Goal: Communication & Community: Answer question/provide support

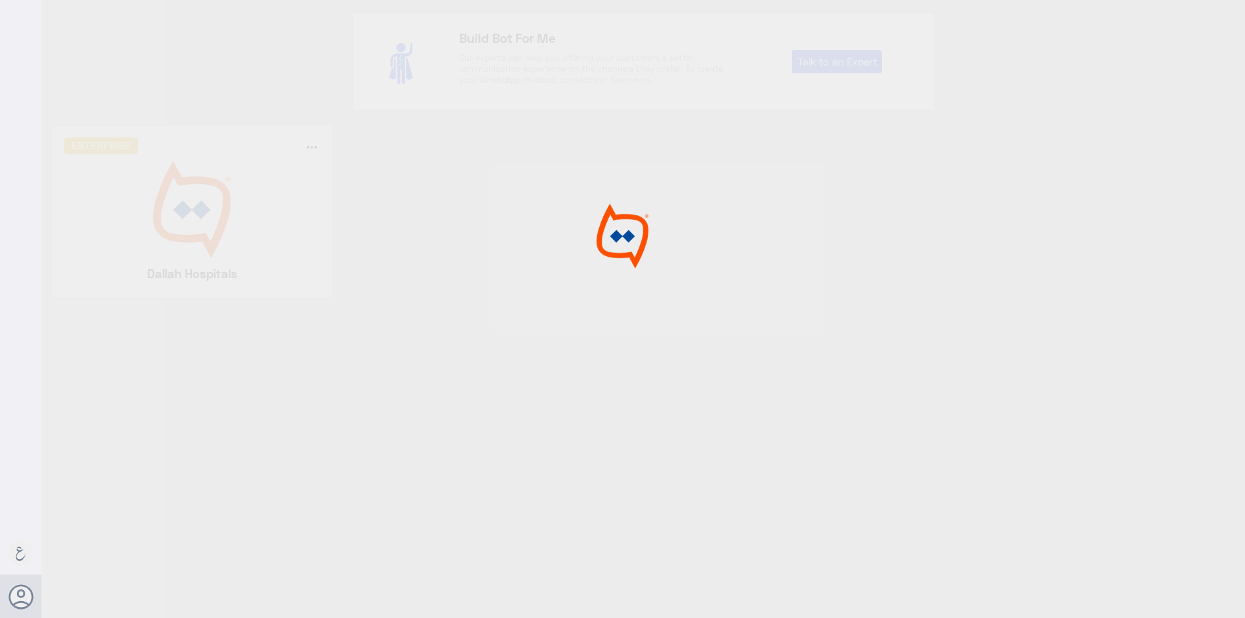
click at [202, 234] on div at bounding box center [622, 311] width 1245 height 622
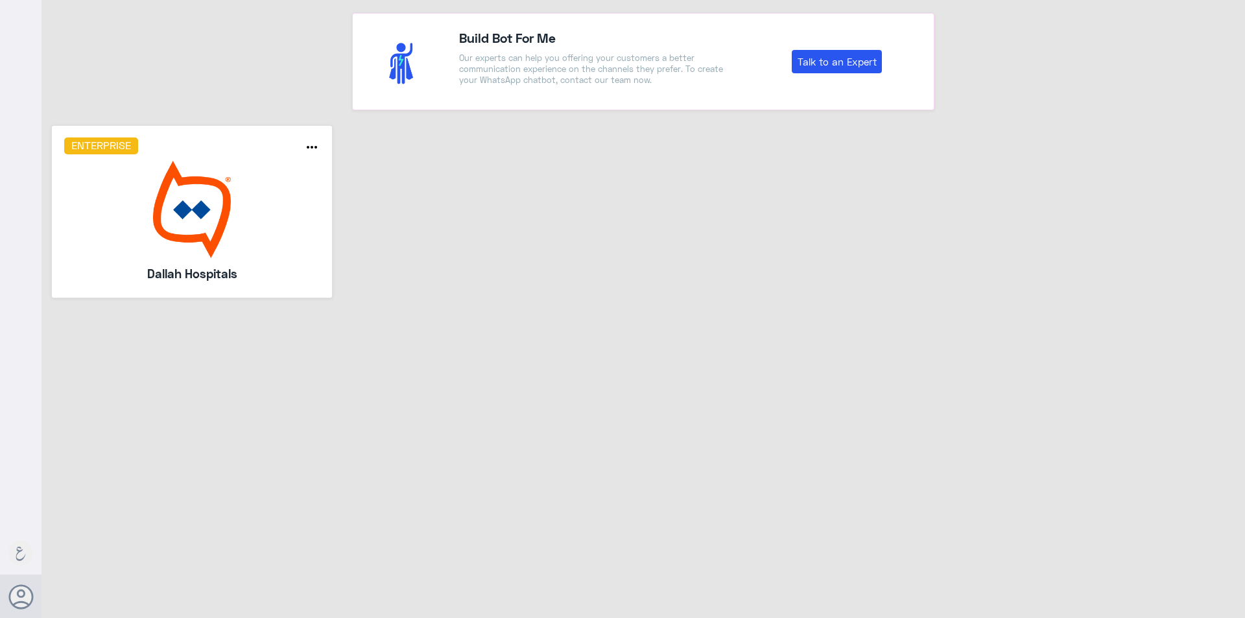
click at [202, 234] on img at bounding box center [192, 209] width 256 height 97
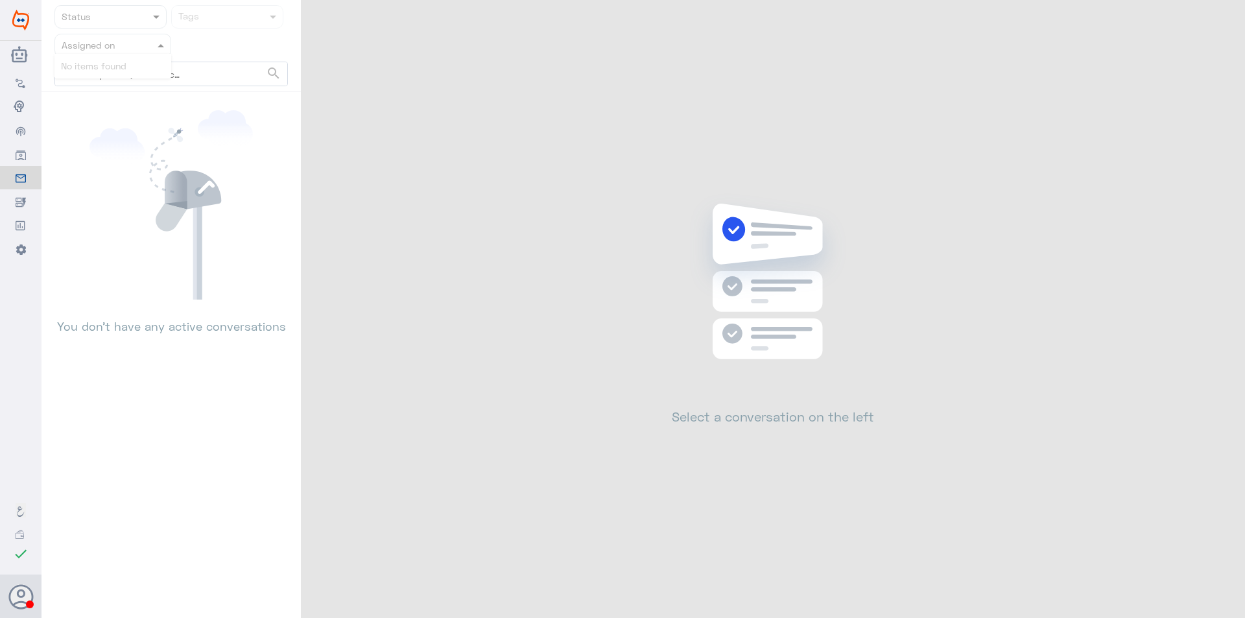
click at [141, 54] on nav "Status Tags Assigned on search No items found" at bounding box center [170, 48] width 259 height 87
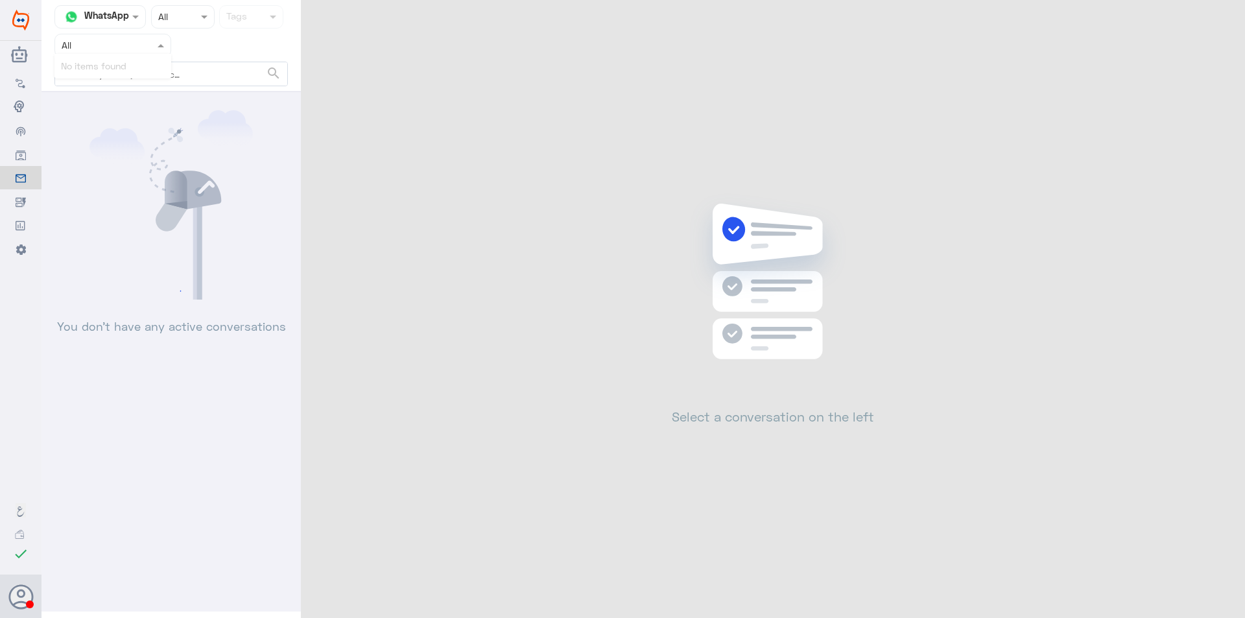
click at [141, 60] on nav "Channel WhatsApp Status × All Tags Assigned on All search No items found" at bounding box center [170, 48] width 259 height 87
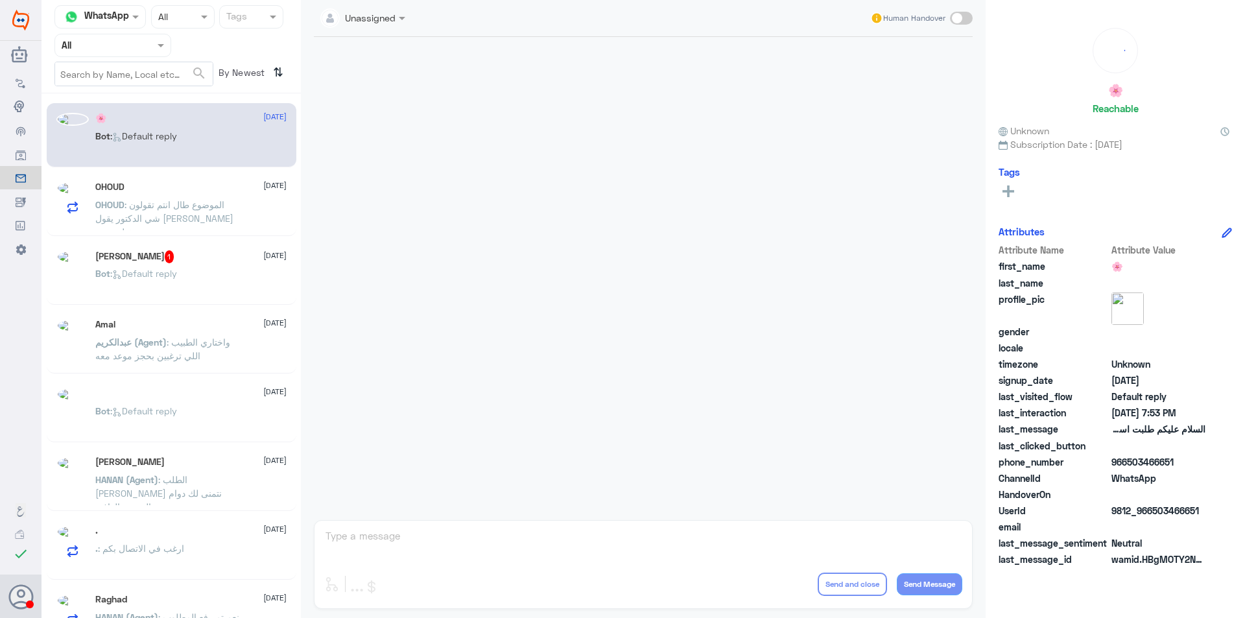
click at [143, 48] on div at bounding box center [112, 45] width 115 height 15
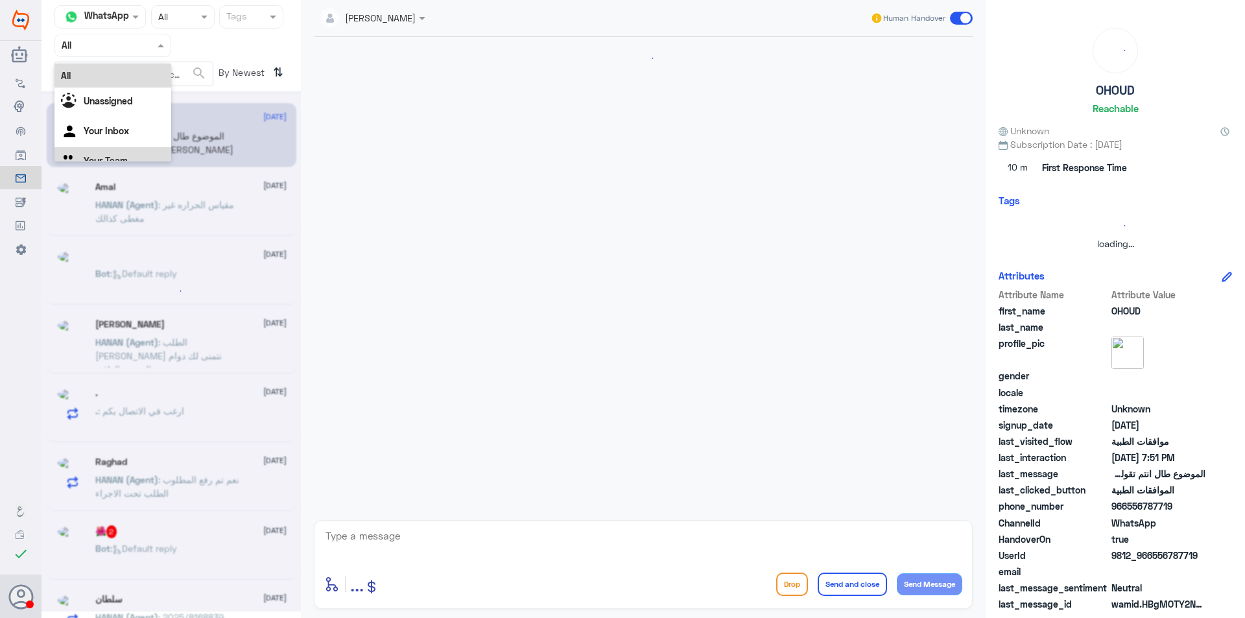
click at [136, 154] on div "Your Team" at bounding box center [112, 162] width 117 height 30
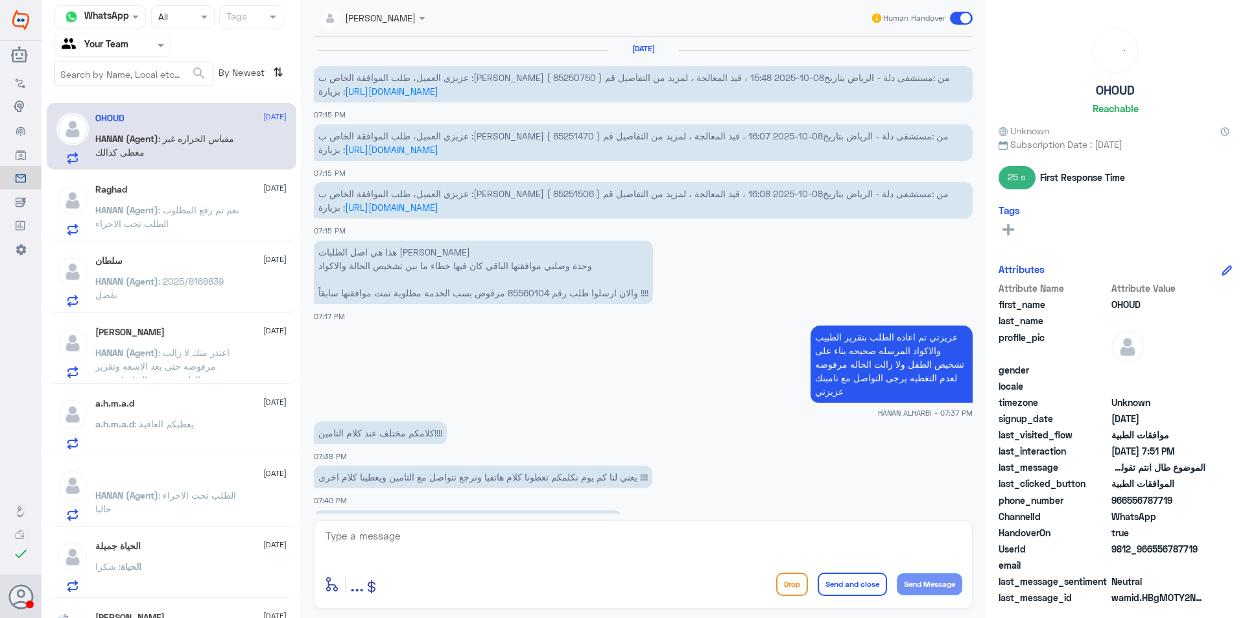
scroll to position [786, 0]
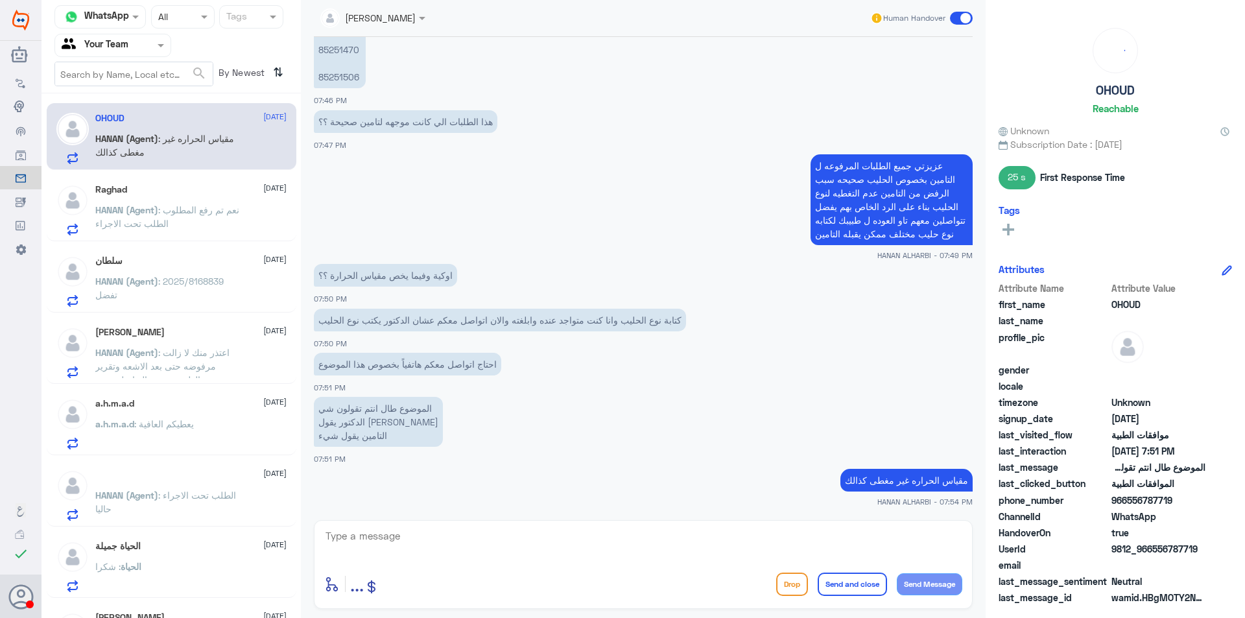
click at [172, 228] on span ": نعم تم رفع المطلوب الطلب تحت الاجراء" at bounding box center [167, 216] width 144 height 25
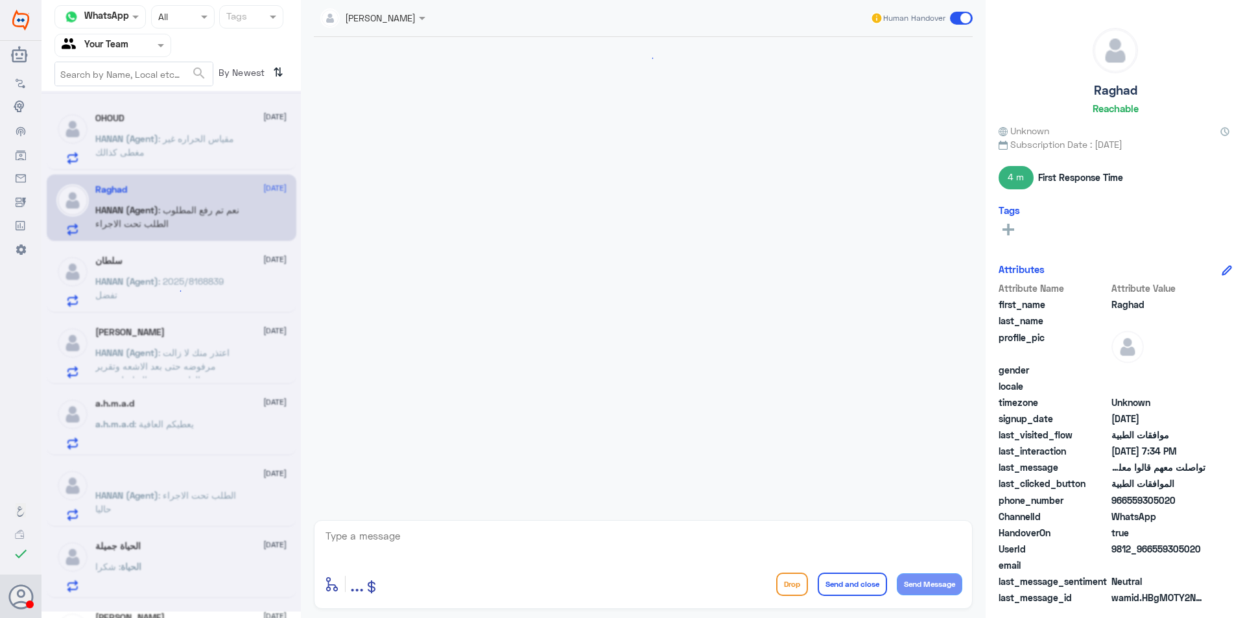
scroll to position [834, 0]
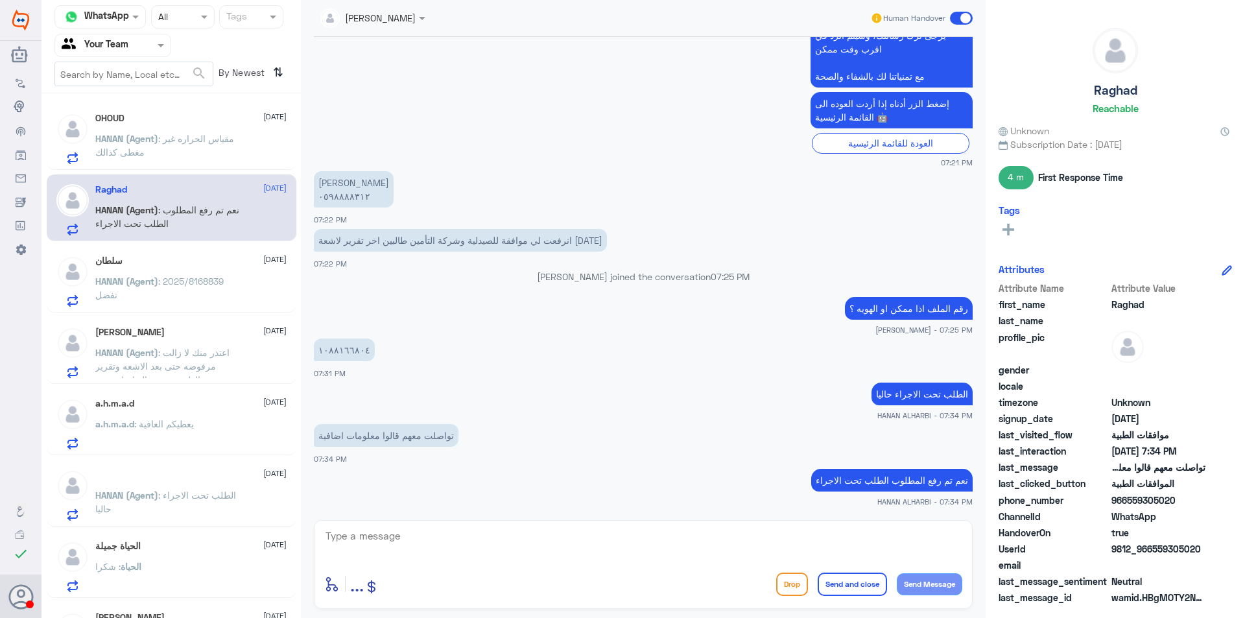
click at [203, 552] on div "الحياة جميلة [DATE] الحياة : [PERSON_NAME]" at bounding box center [190, 566] width 191 height 51
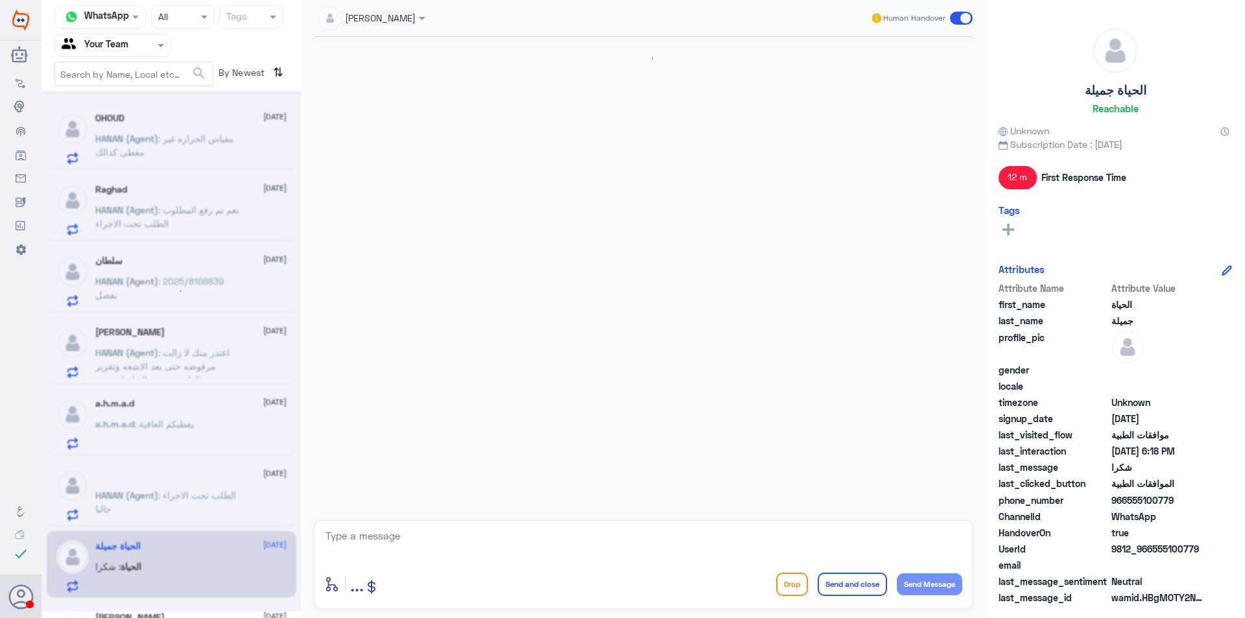
scroll to position [1187, 0]
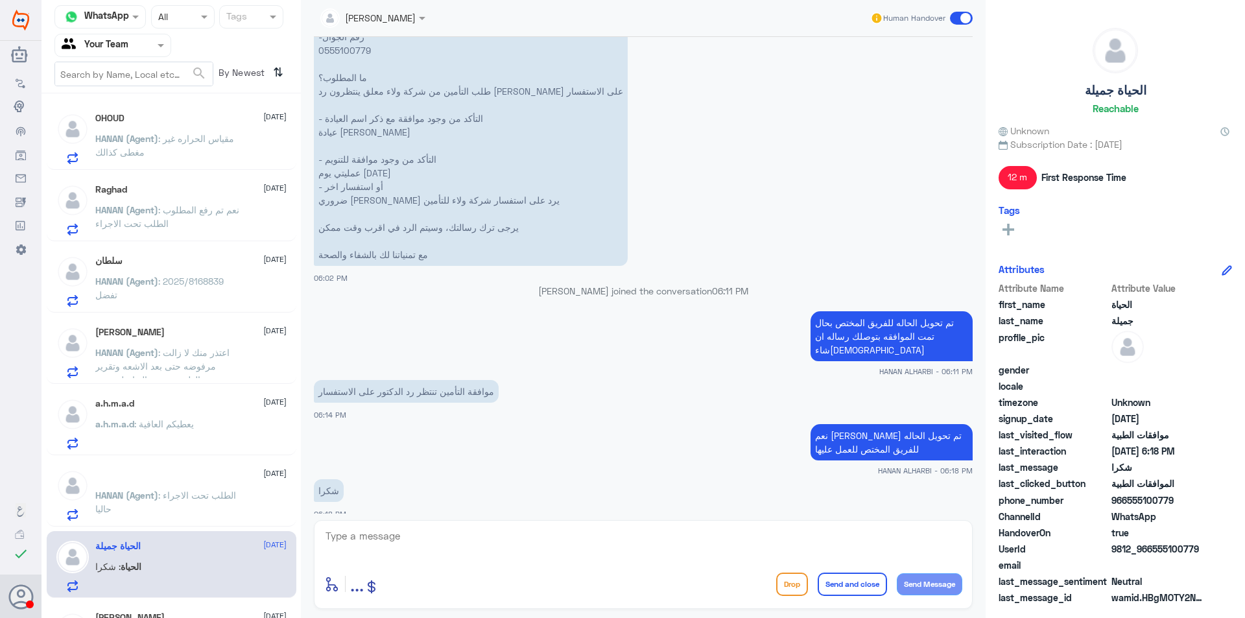
click at [171, 451] on div "a.h.m.a.d [DATE] a.h.m.a.d : يعطيكم العافية" at bounding box center [172, 421] width 250 height 67
click at [143, 361] on span ": اعتذر منك لا زالت مرفوضه حتى بعد الاشعه وتقرير الطبيب يرجى التواصل معهم [PERS…" at bounding box center [162, 373] width 134 height 52
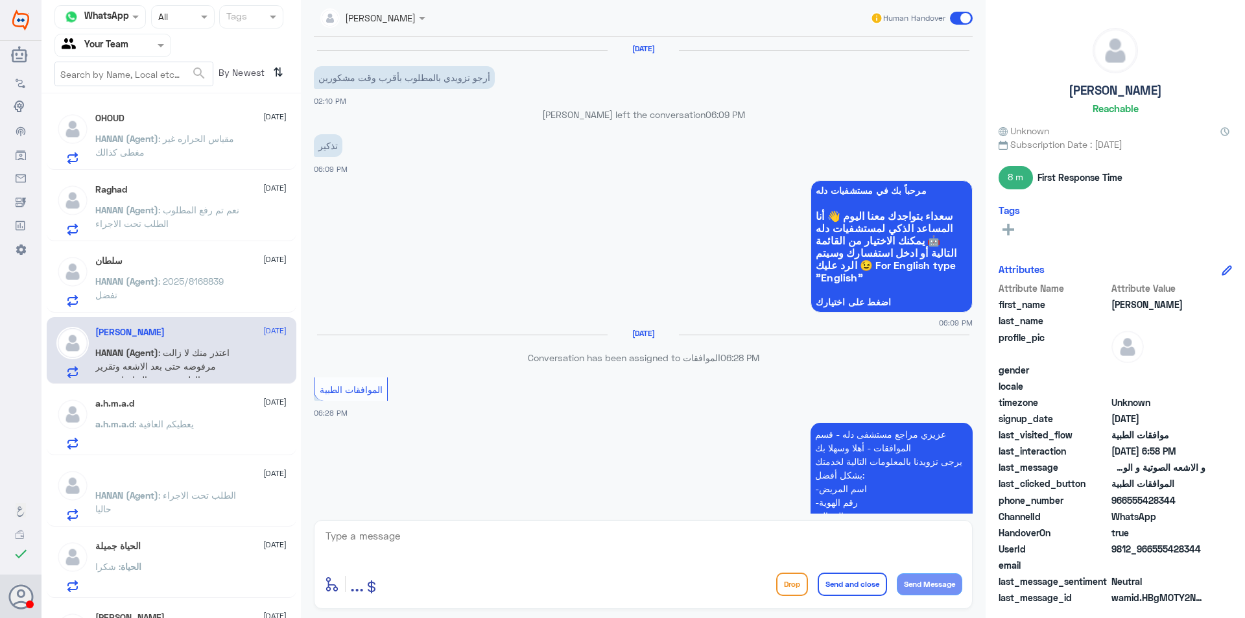
scroll to position [913, 0]
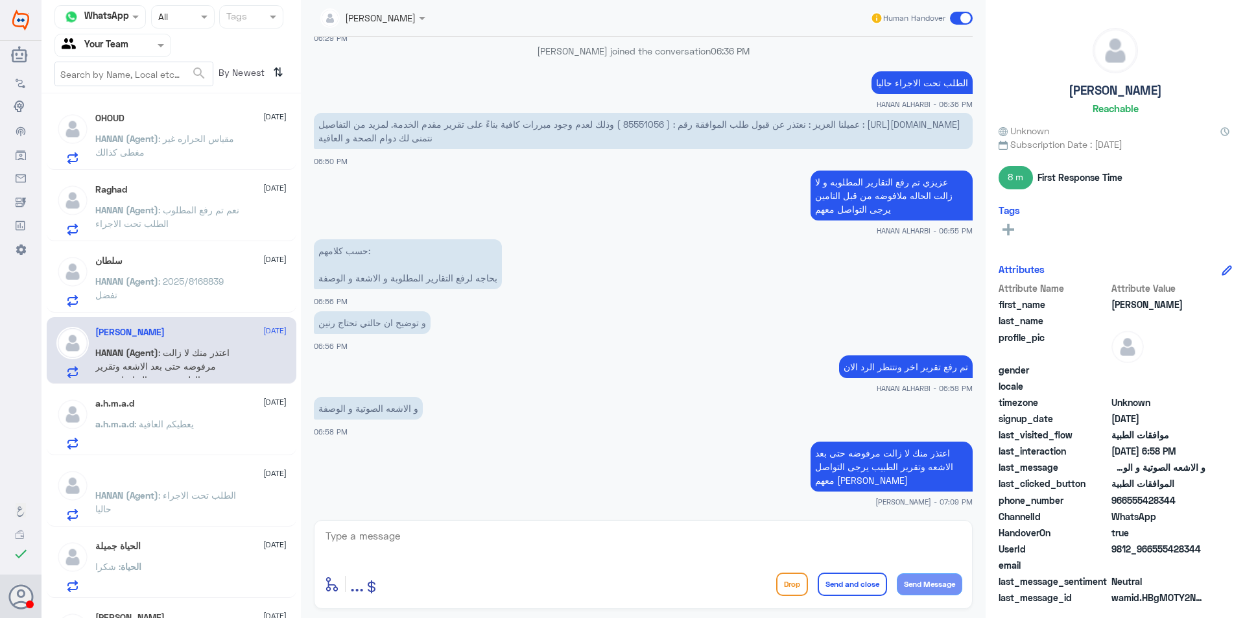
click at [139, 104] on div "OHOUD [DATE] HANAN (Agent) : مقياس الحراره غير مغطى كذالك" at bounding box center [172, 136] width 250 height 67
click at [125, 58] on nav "Channel WhatsApp Status × All Tags Agent Filter Your Team search By Newest ⇅" at bounding box center [170, 49] width 259 height 88
click at [127, 46] on input "text" at bounding box center [97, 45] width 71 height 15
click at [129, 85] on b "Unassigned" at bounding box center [108, 84] width 49 height 11
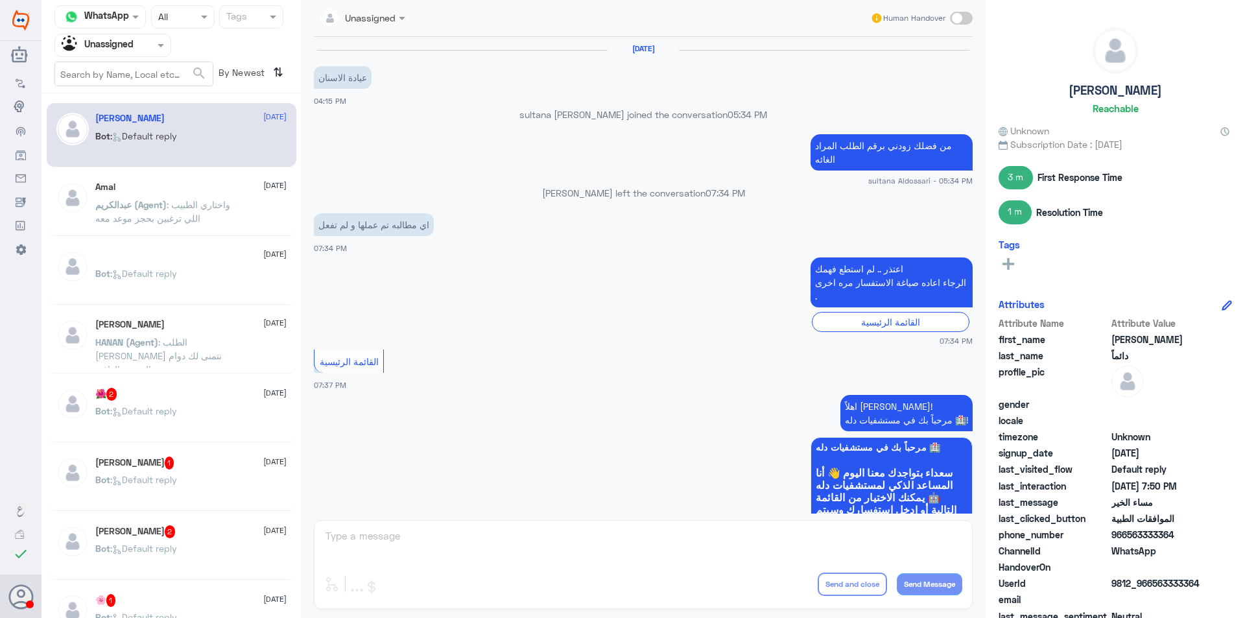
scroll to position [1070, 0]
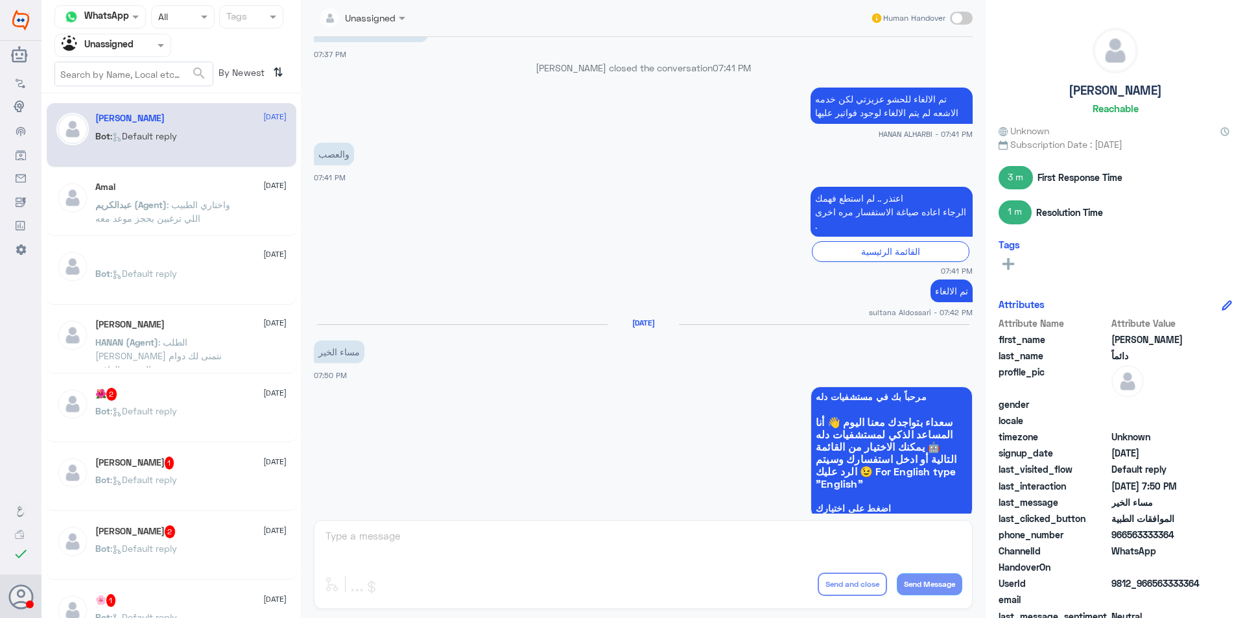
click at [174, 214] on span ": واختاري الطبيب اللي ترغبين بحجز موعد معه" at bounding box center [162, 211] width 135 height 25
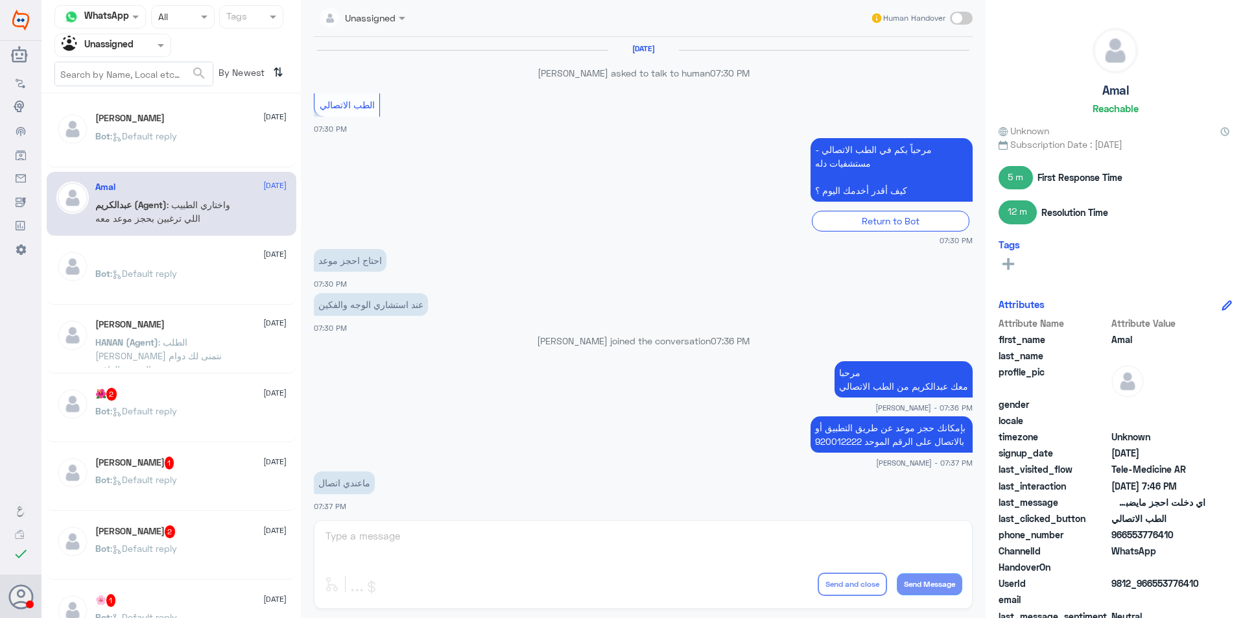
scroll to position [494, 0]
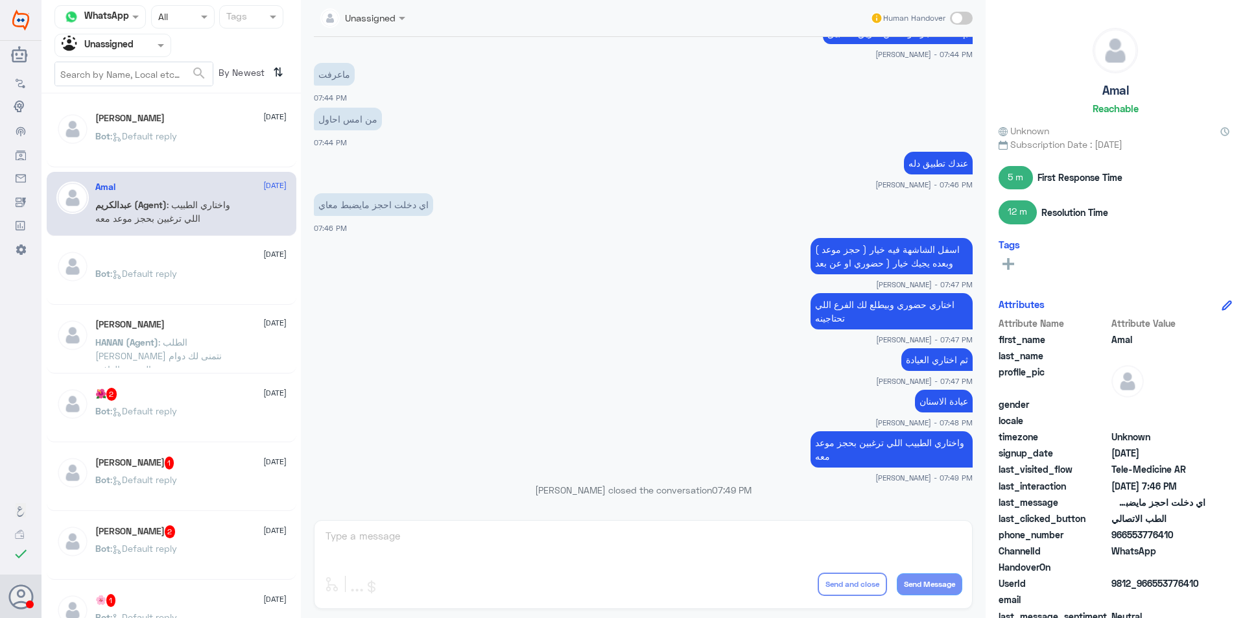
click at [205, 416] on div "Bot : Default reply" at bounding box center [190, 421] width 191 height 29
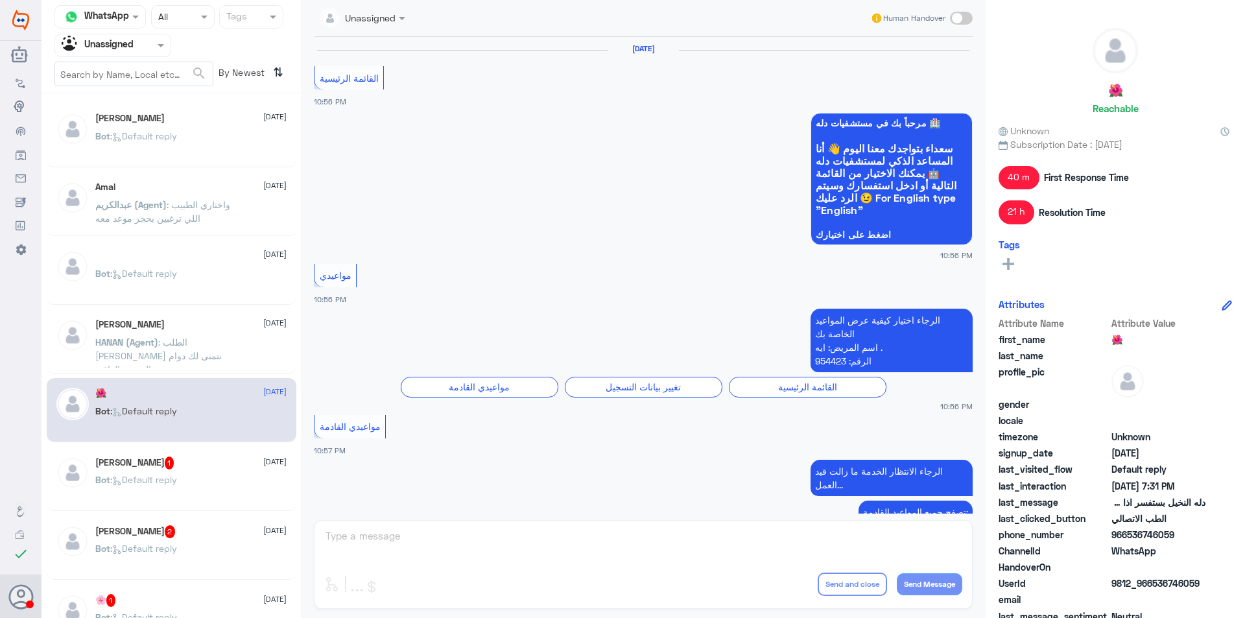
scroll to position [1034, 0]
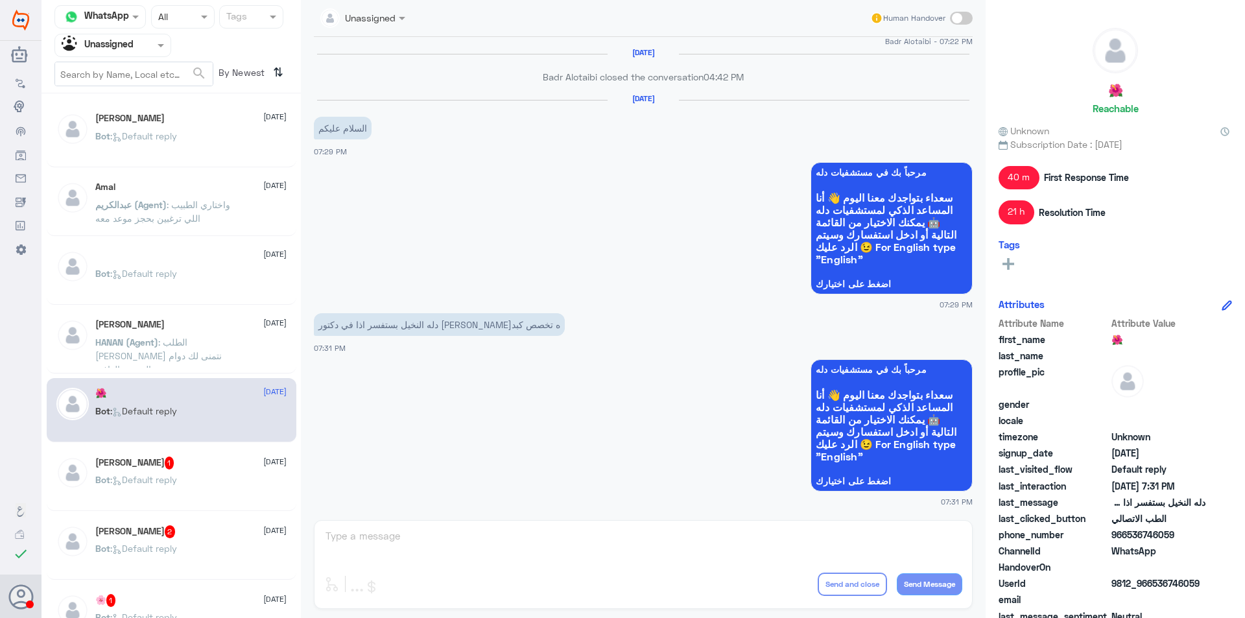
click at [188, 136] on div "Bot : Default reply" at bounding box center [190, 146] width 191 height 29
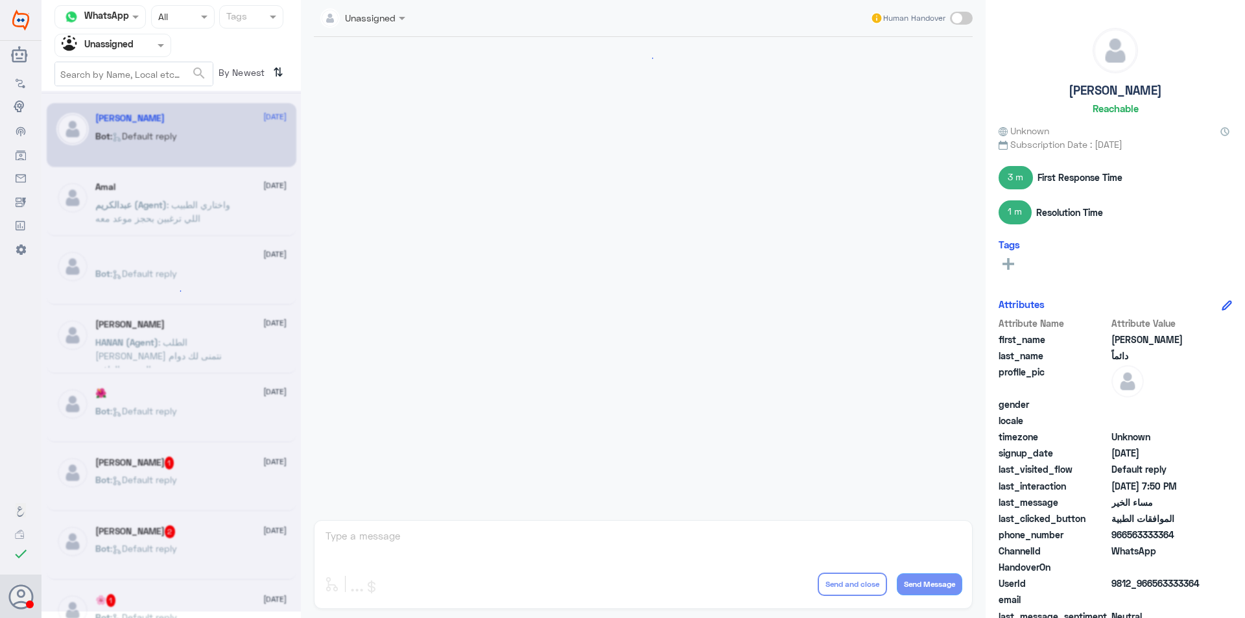
scroll to position [1070, 0]
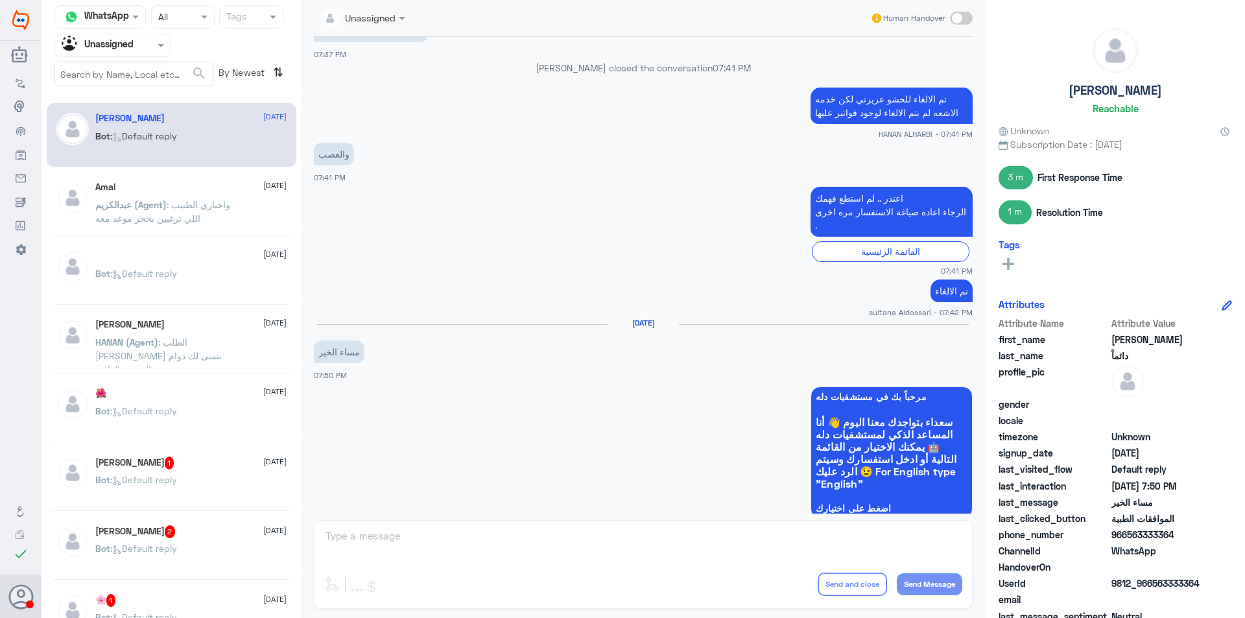
click at [116, 357] on span ": الطلب [PERSON_NAME] نتمنى لك دوام الصحه والعافيه .." at bounding box center [158, 355] width 126 height 38
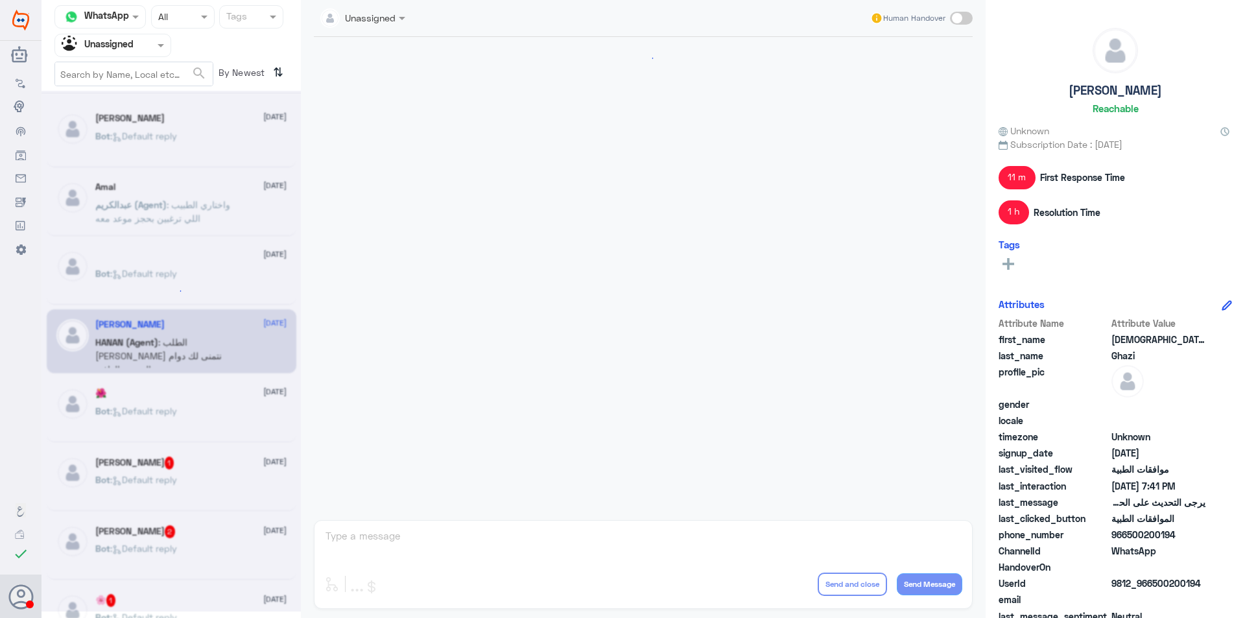
scroll to position [545, 0]
click at [196, 483] on div "Bot : Default reply" at bounding box center [190, 490] width 191 height 29
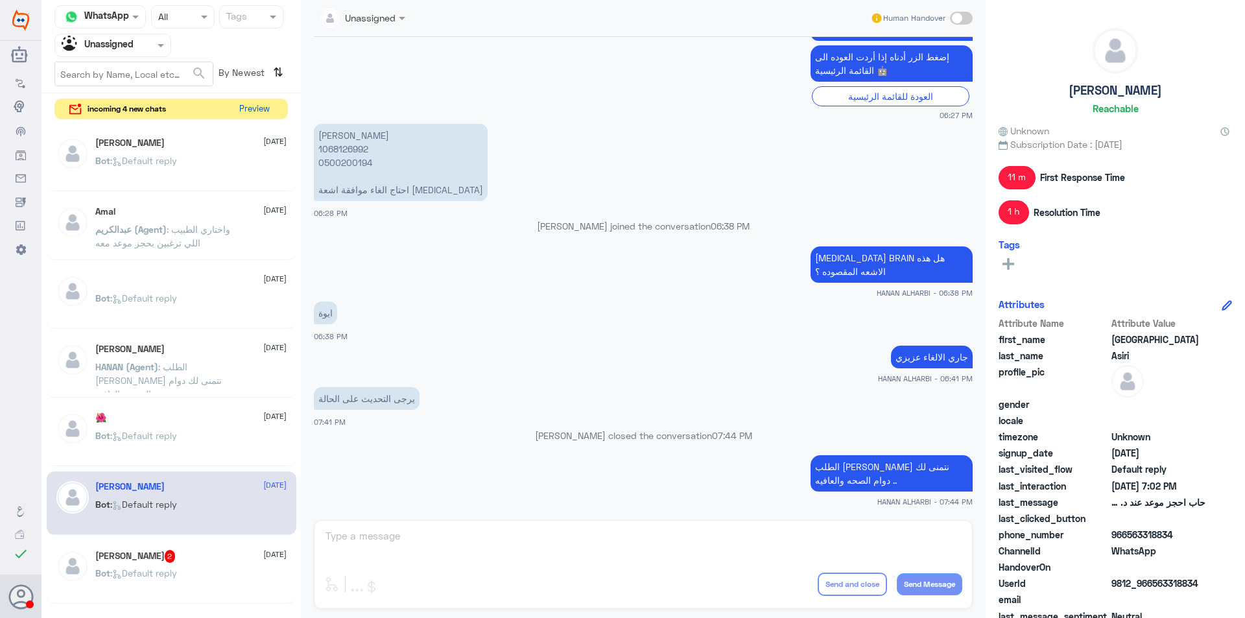
click at [266, 106] on button "Preview" at bounding box center [254, 109] width 40 height 20
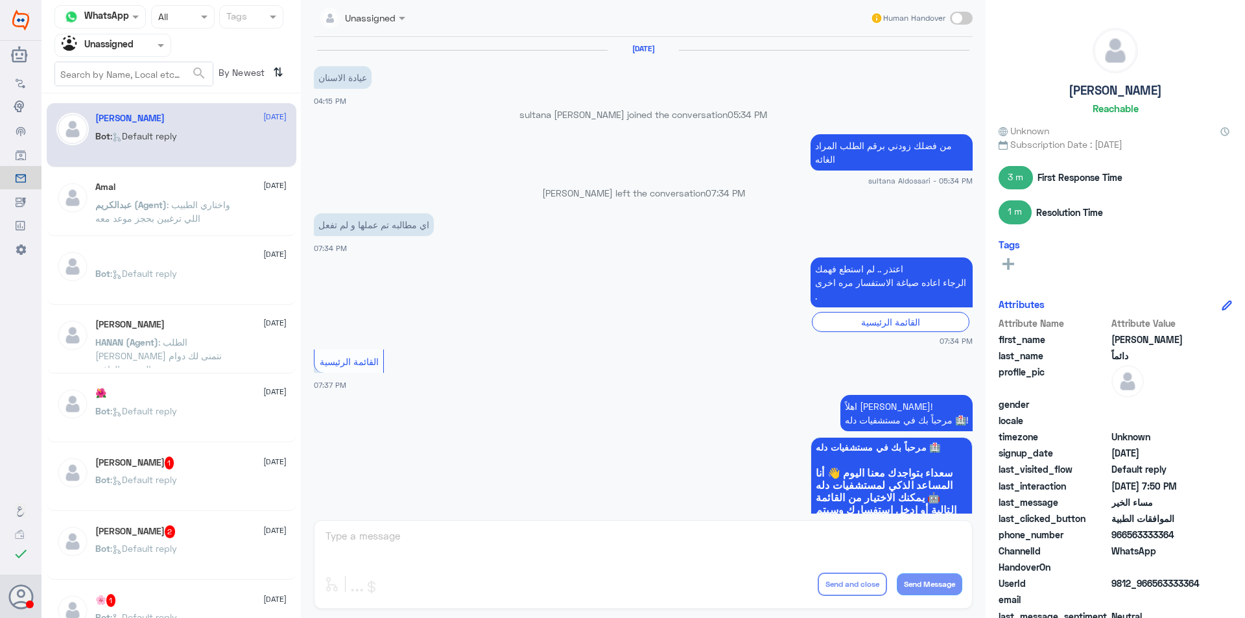
scroll to position [1070, 0]
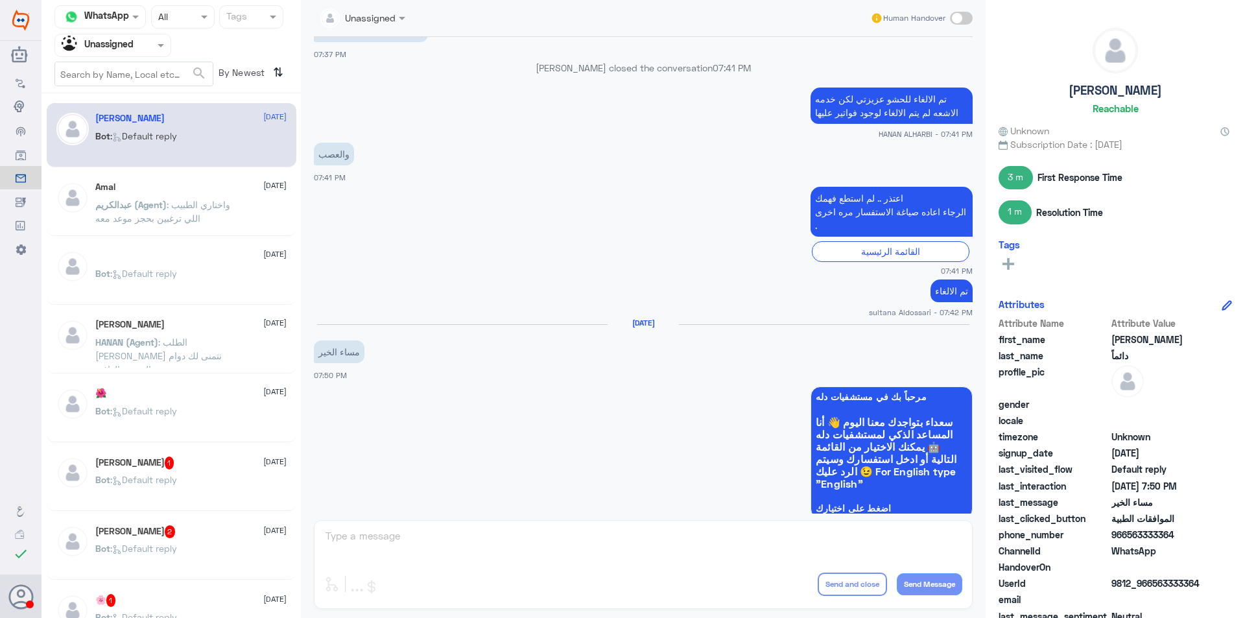
click at [134, 46] on div at bounding box center [112, 45] width 115 height 15
click at [124, 145] on Team "Your Team" at bounding box center [106, 144] width 44 height 11
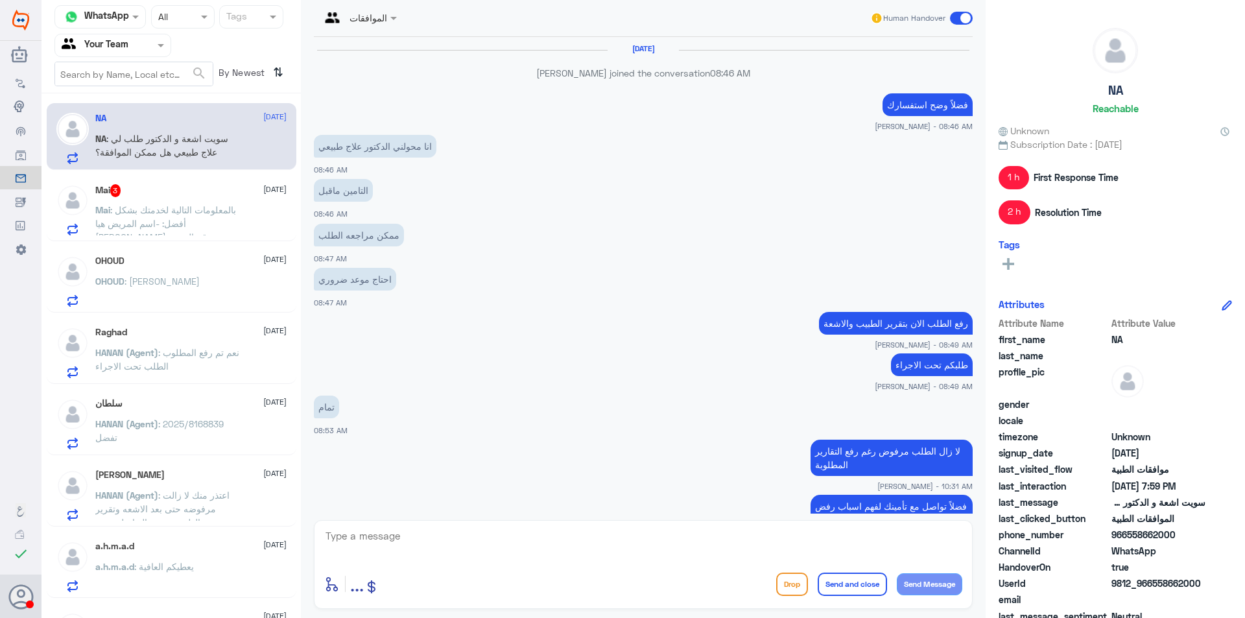
scroll to position [785, 0]
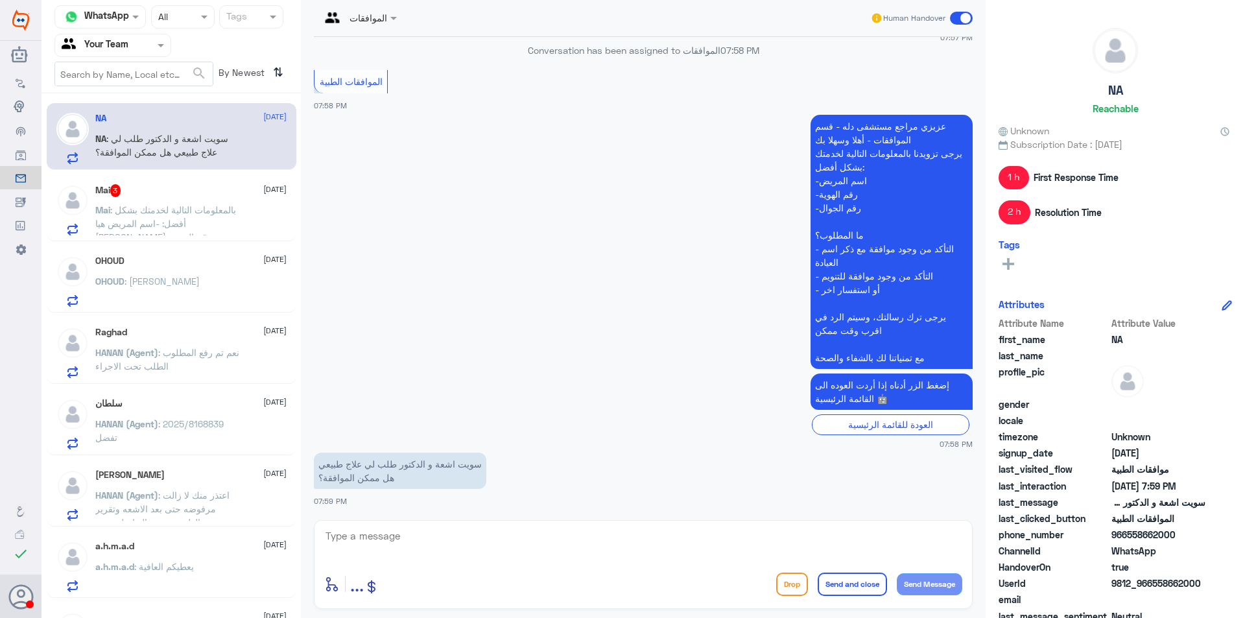
click at [167, 208] on span ": بالمعلومات التالية لخدمتك بشكل أفضل: -اسم المريض هيا [PERSON_NAME] -رقم الهوي…" at bounding box center [165, 291] width 141 height 174
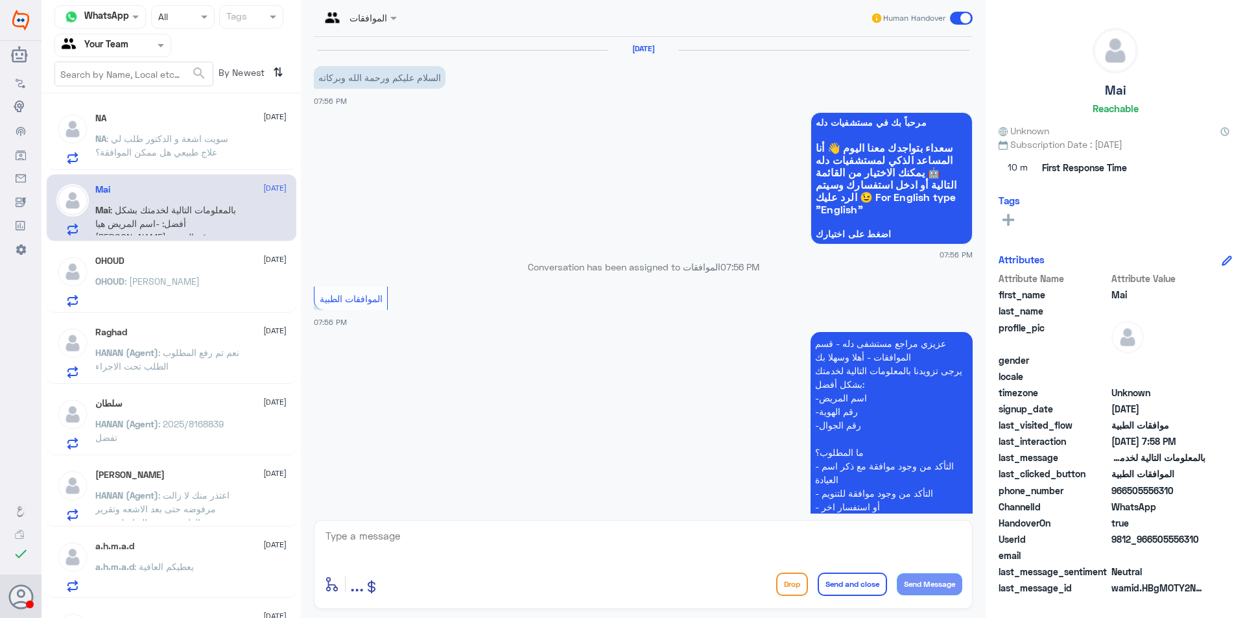
scroll to position [380, 0]
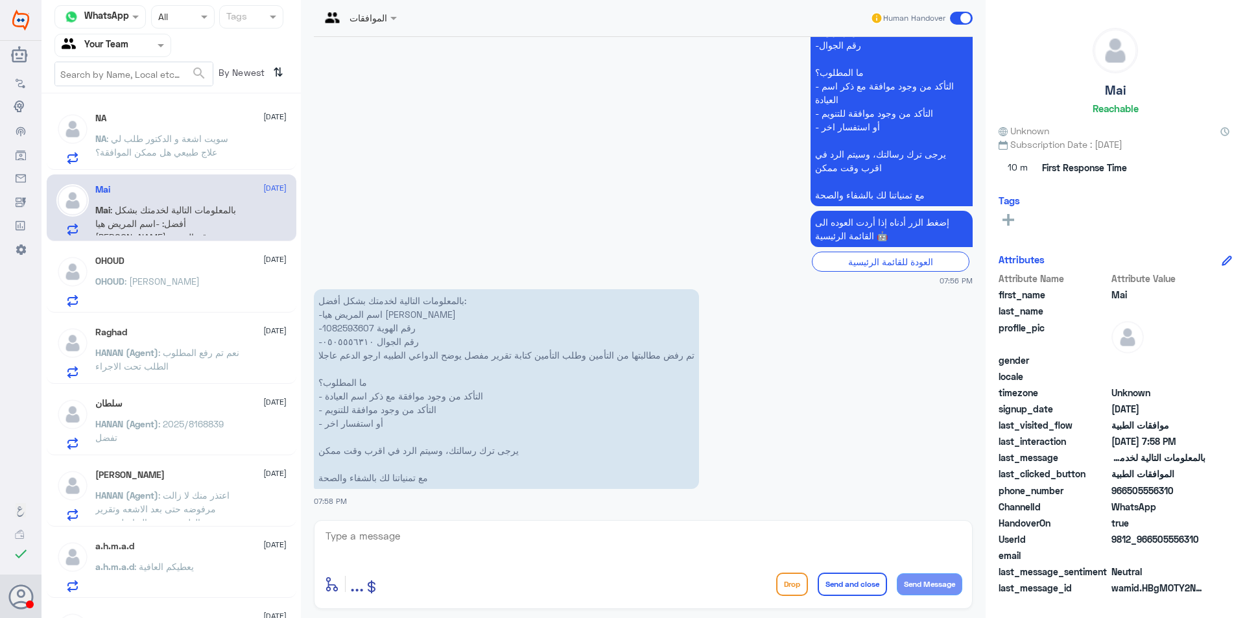
click at [184, 271] on div "OHOUD [DATE] OHOUD : [PERSON_NAME]" at bounding box center [190, 280] width 191 height 51
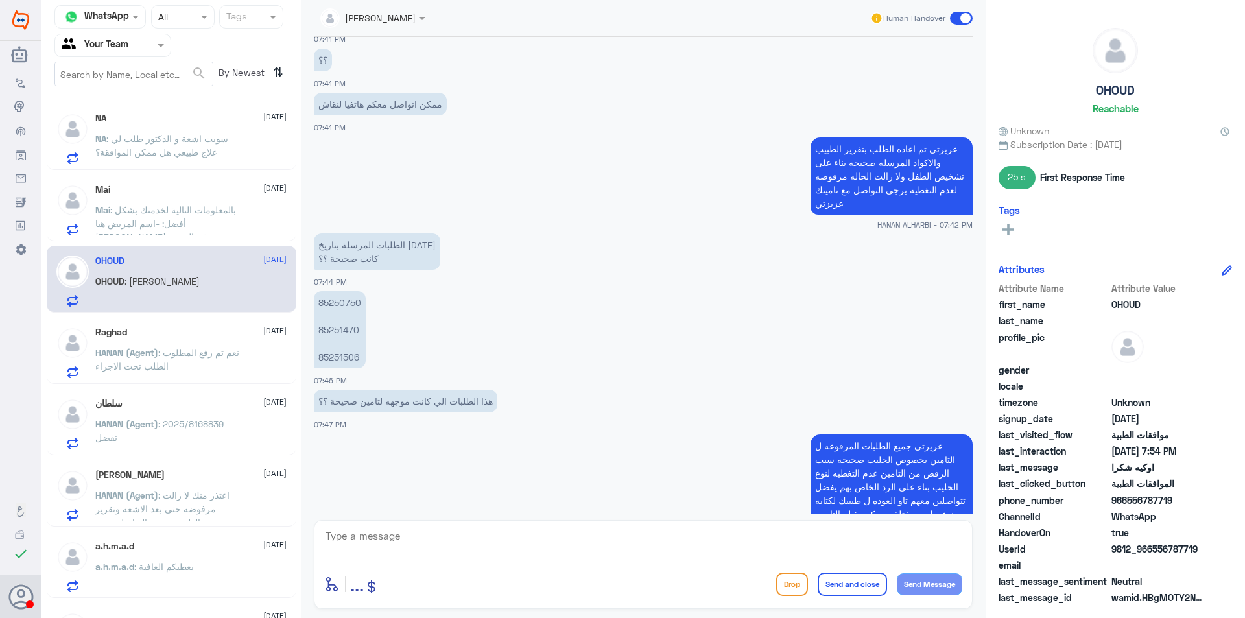
scroll to position [772, 0]
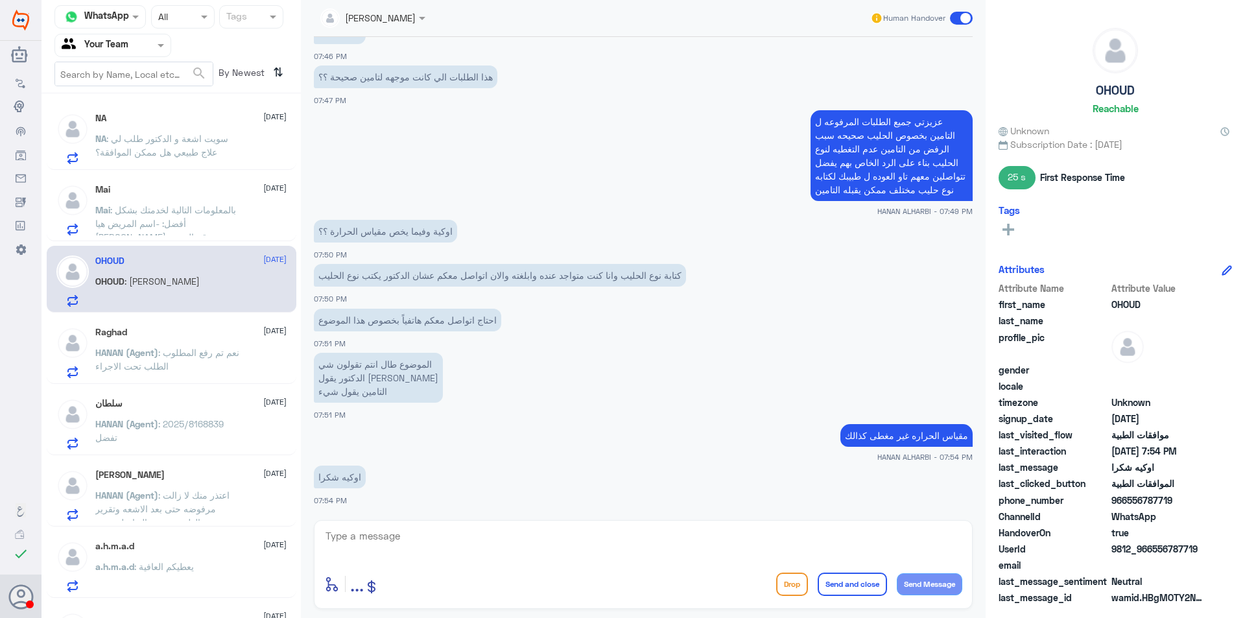
click at [161, 319] on div "Raghad [DATE] HANAN (Agent) : نعم تم رفع المطلوب الطلب تحت الاجراء" at bounding box center [172, 350] width 250 height 67
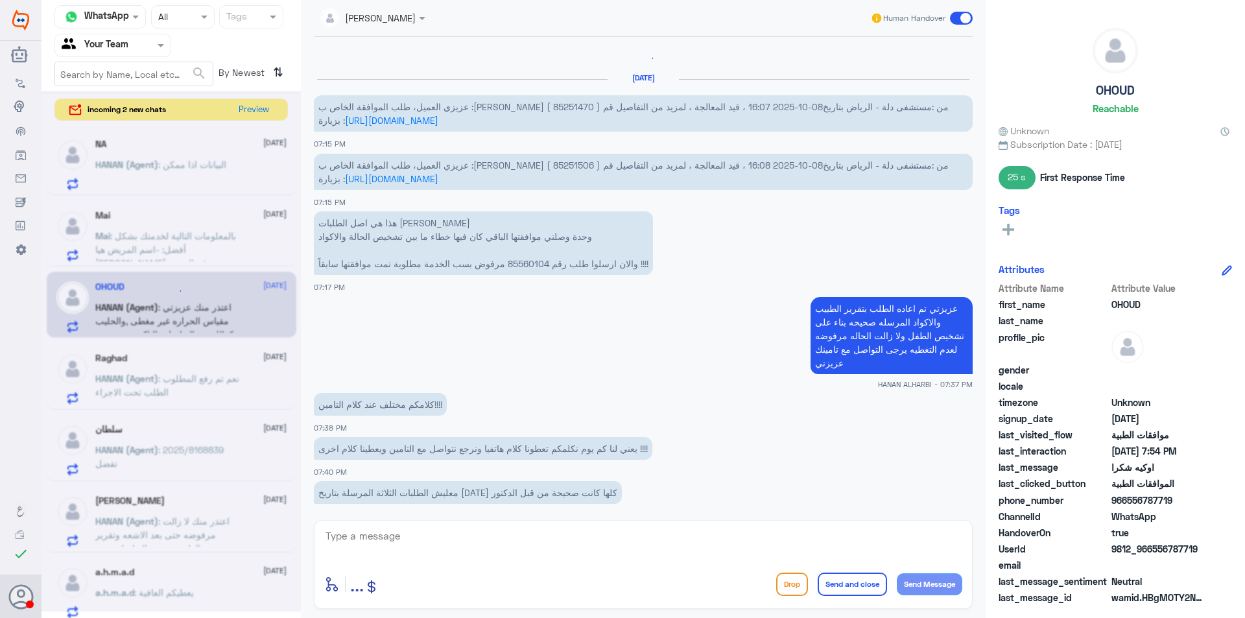
scroll to position [1309, 0]
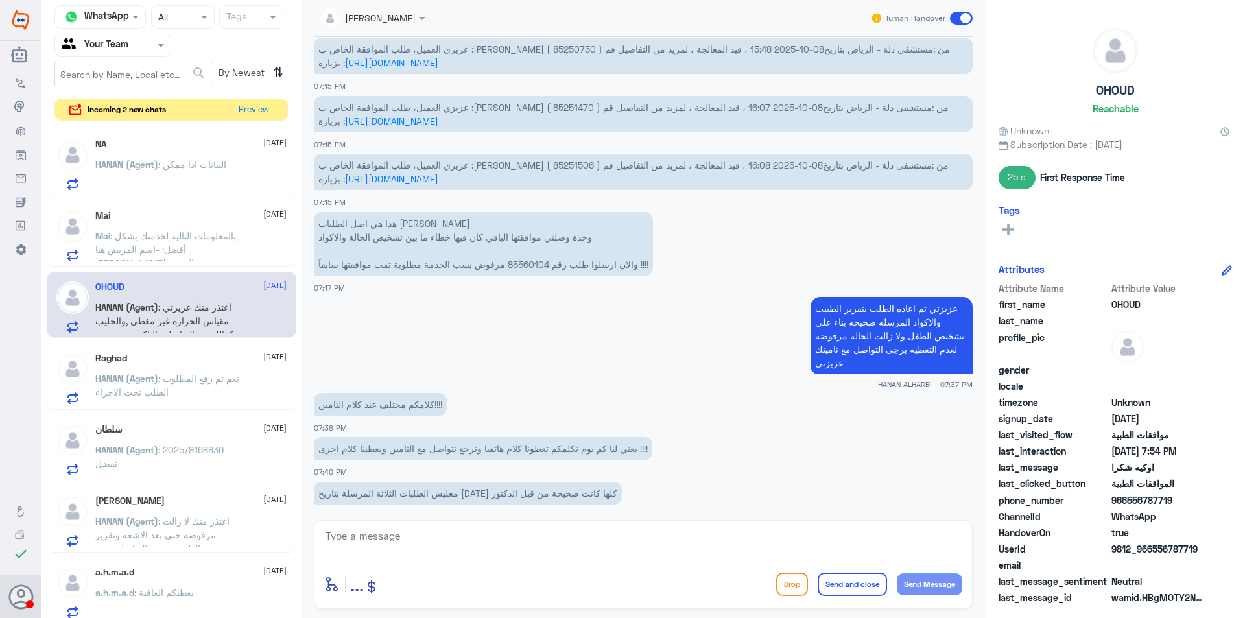
click at [652, 110] on span "عزيزي العميل، طلب الموافقة الخاص ب :[PERSON_NAME] ( 85251470 ) من :مستشفى دلة -…" at bounding box center [633, 114] width 630 height 25
copy span "85251470"
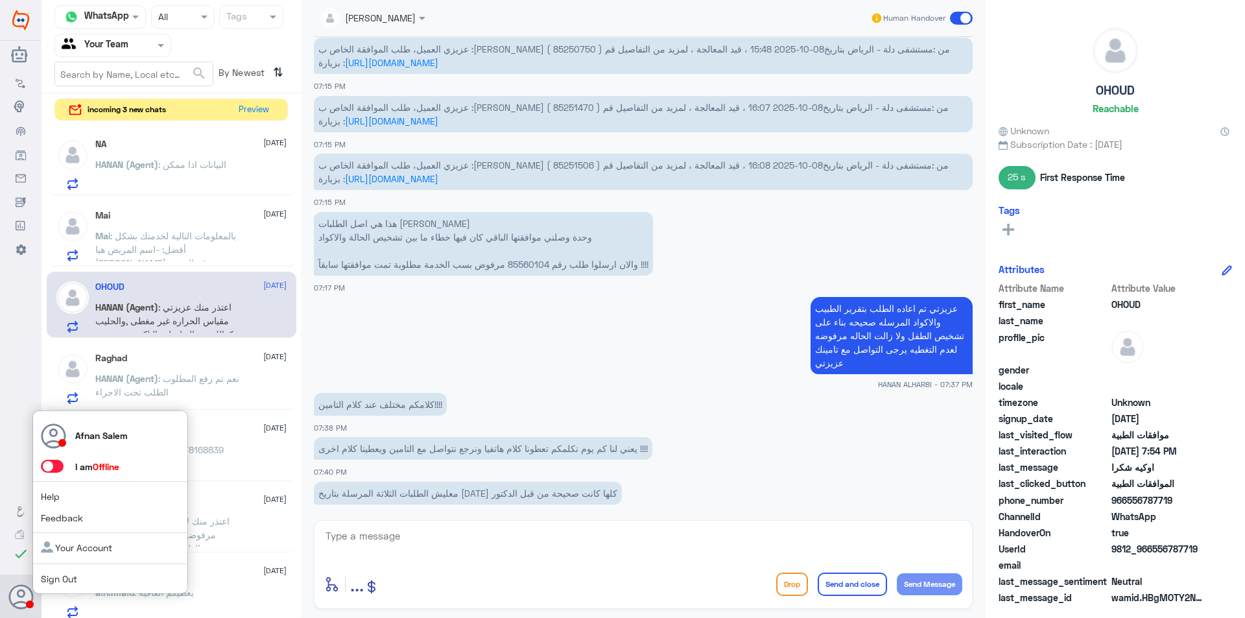
click at [60, 577] on link "Sign Out" at bounding box center [59, 578] width 36 height 11
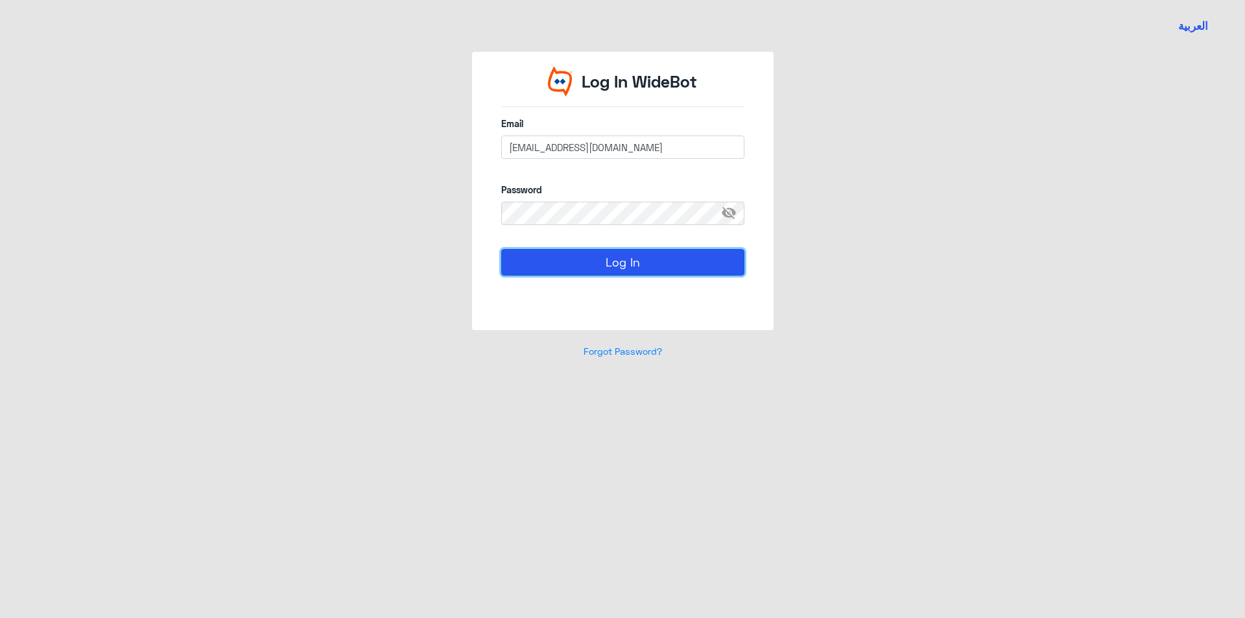
click at [601, 255] on button "Log In" at bounding box center [622, 262] width 243 height 26
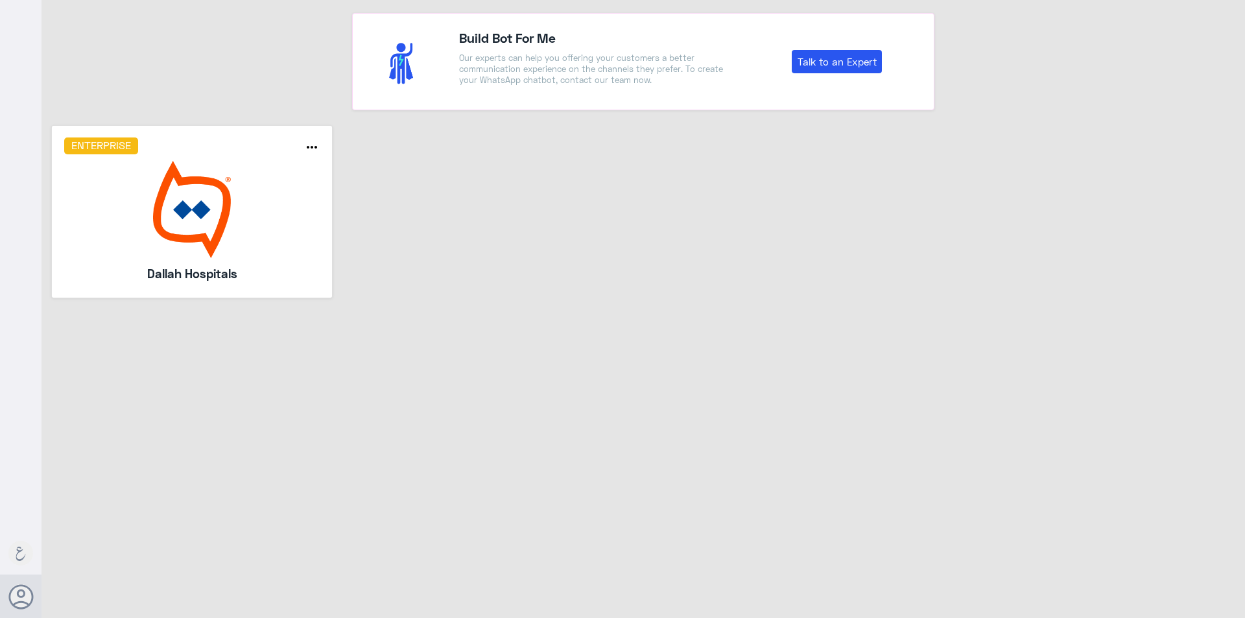
click at [189, 193] on img at bounding box center [192, 209] width 256 height 97
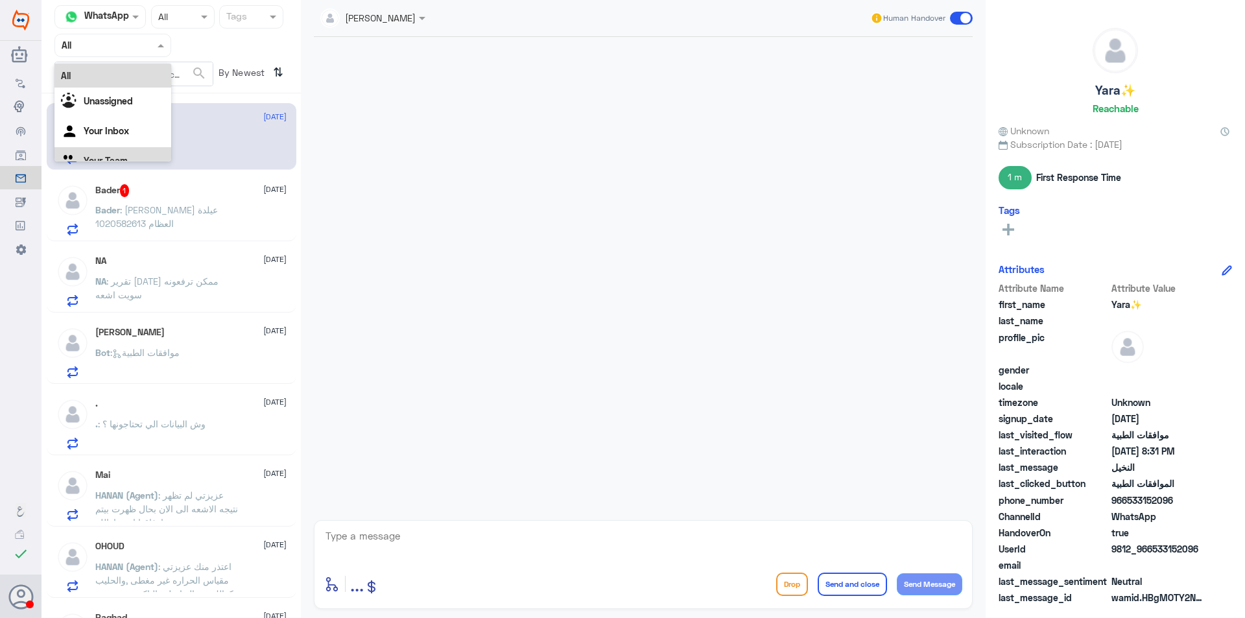
click at [141, 158] on div "Your Team" at bounding box center [112, 162] width 117 height 30
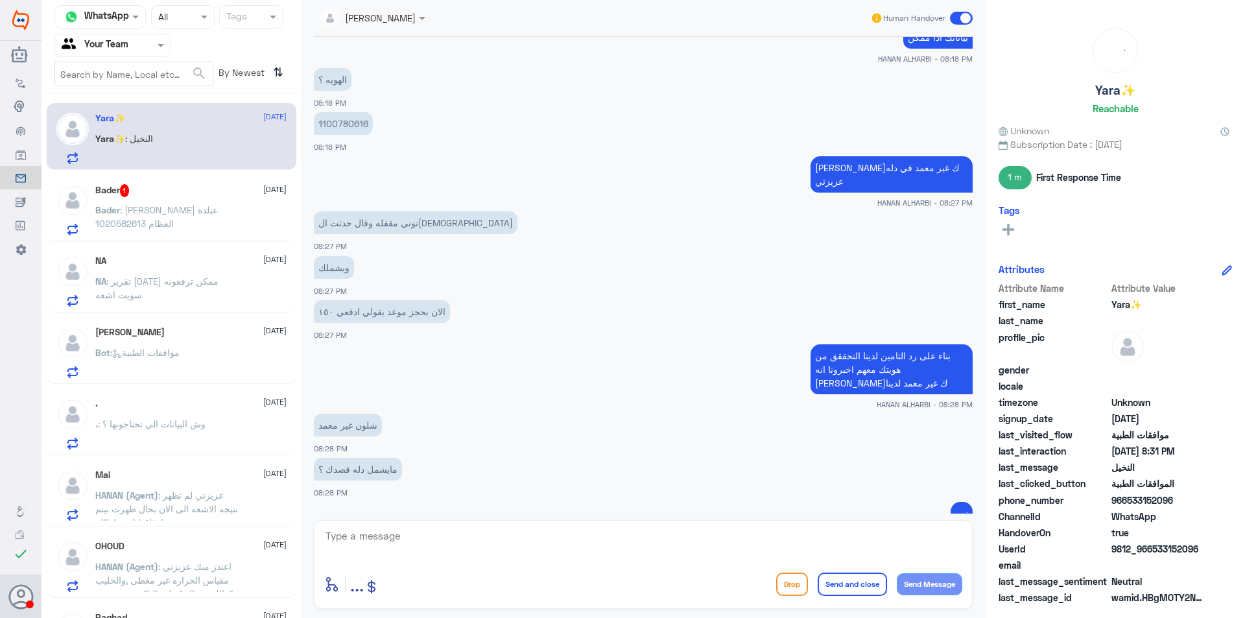
scroll to position [10, 0]
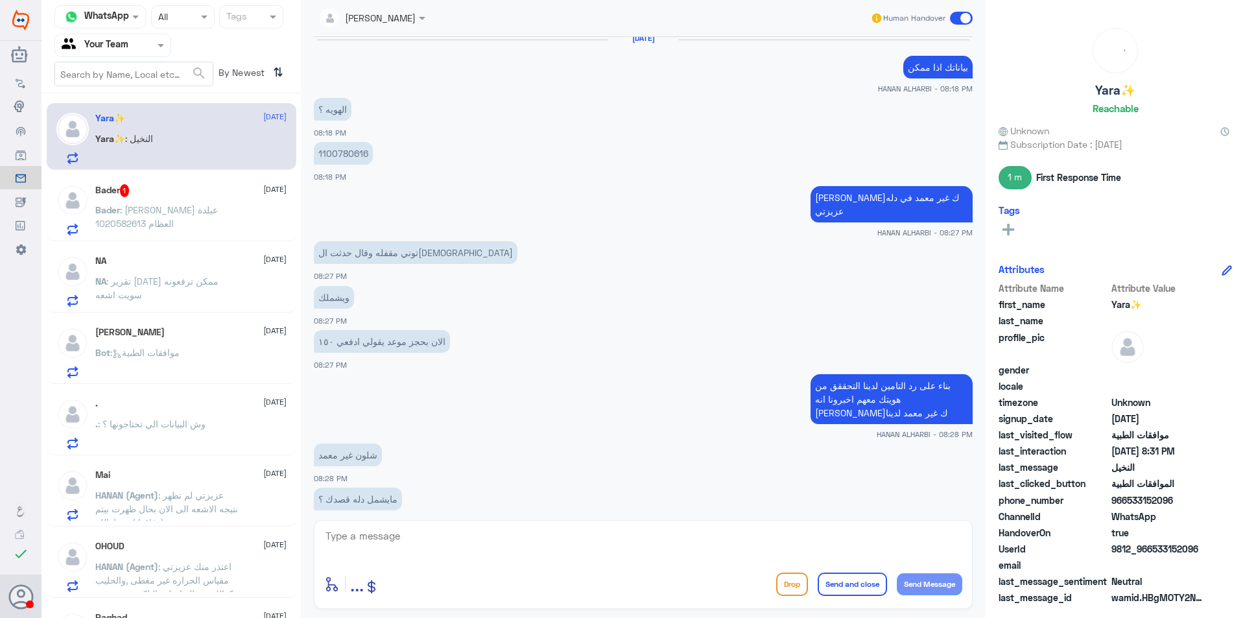
click at [350, 156] on p "1100780616" at bounding box center [343, 153] width 59 height 23
copy p "1100780616"
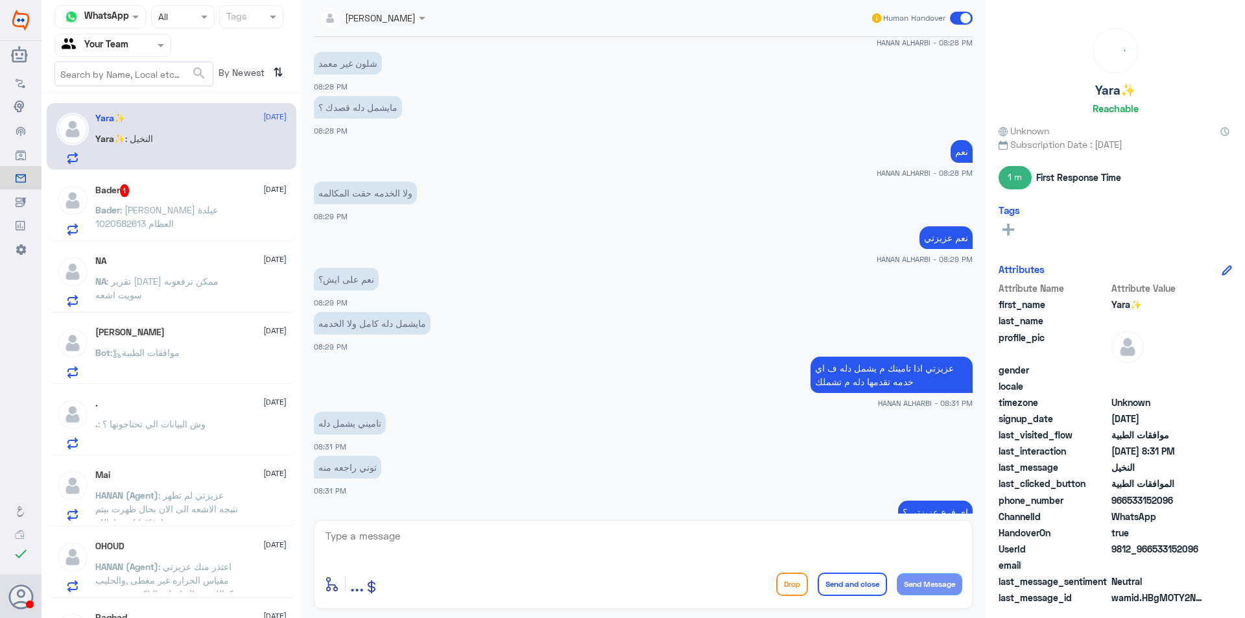
scroll to position [464, 0]
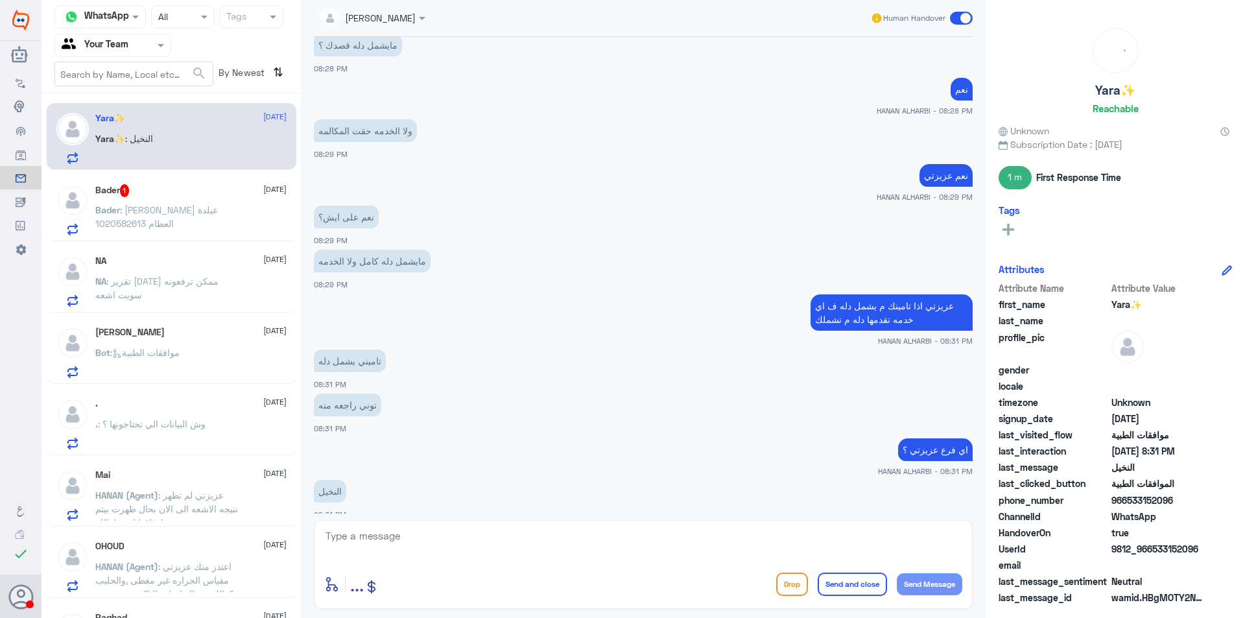
click at [457, 537] on textarea at bounding box center [643, 543] width 638 height 32
type textarea "ل"
type textarea "عزيزتي انا اتكلم على دله النخيل"
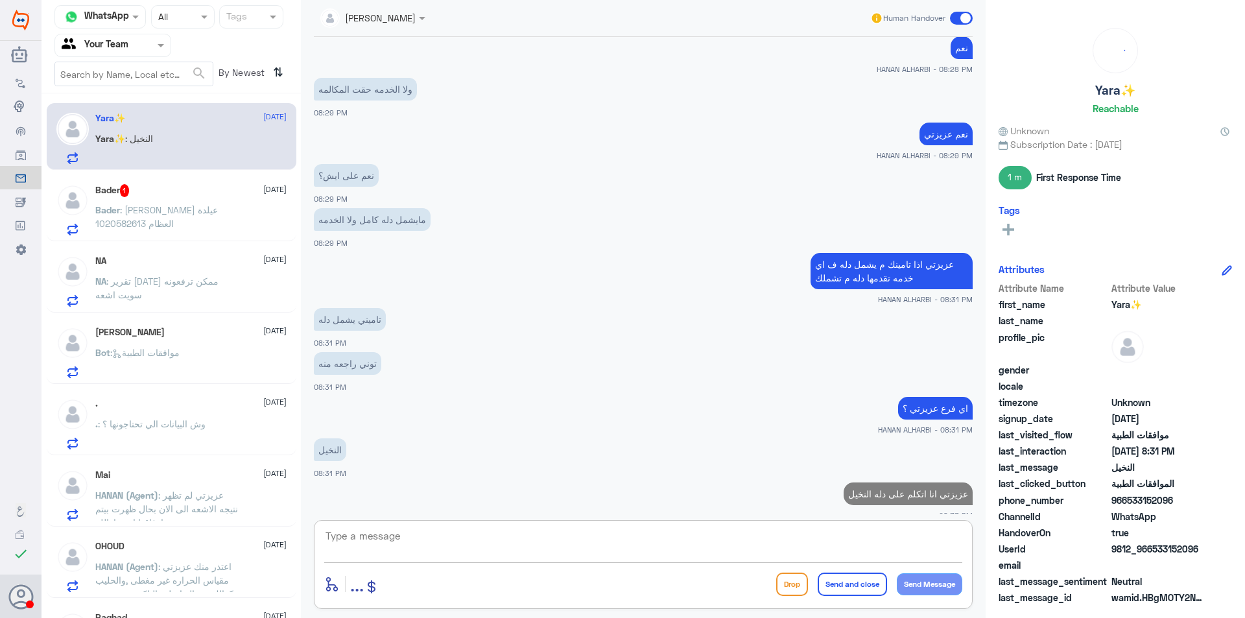
type textarea "ا"
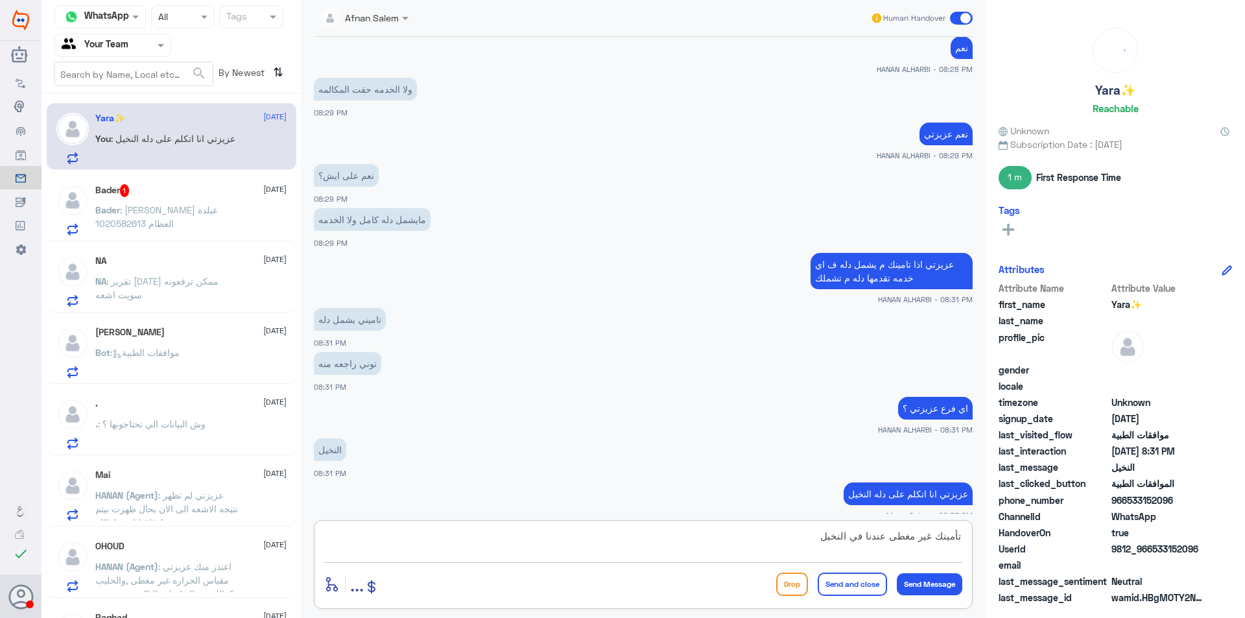
type textarea "تأمينك غير مغطى عندنا في النخيل"
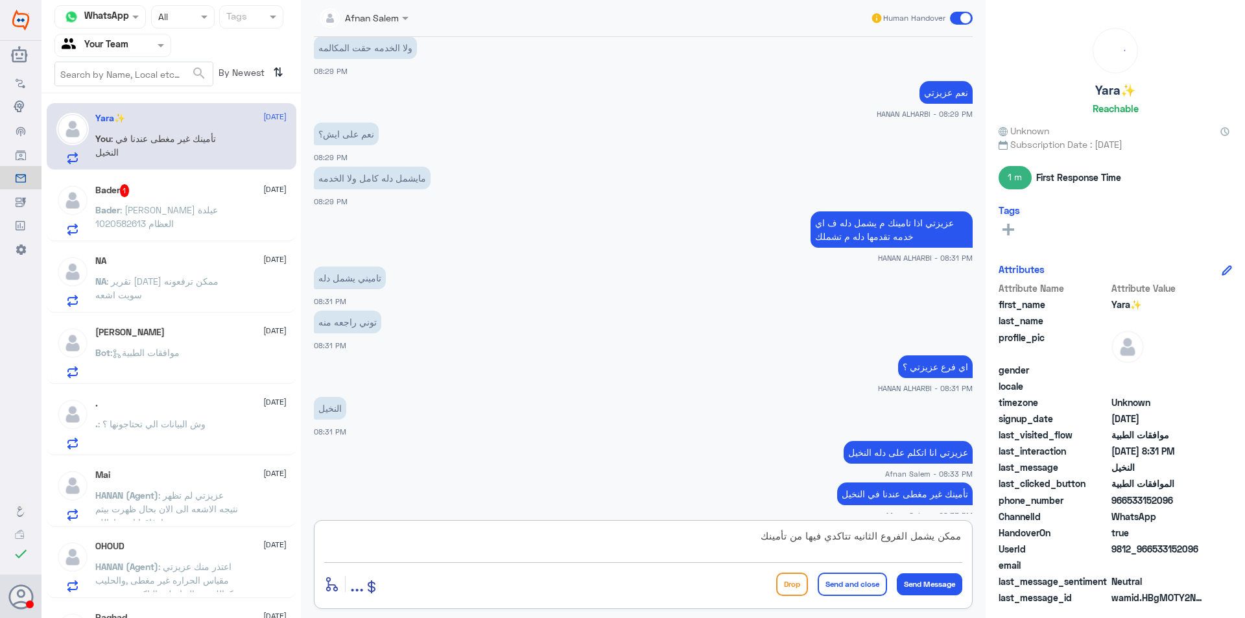
type textarea "ممكن يشمل الفروع الثانيه تتاكدي فيها من تأمينك"
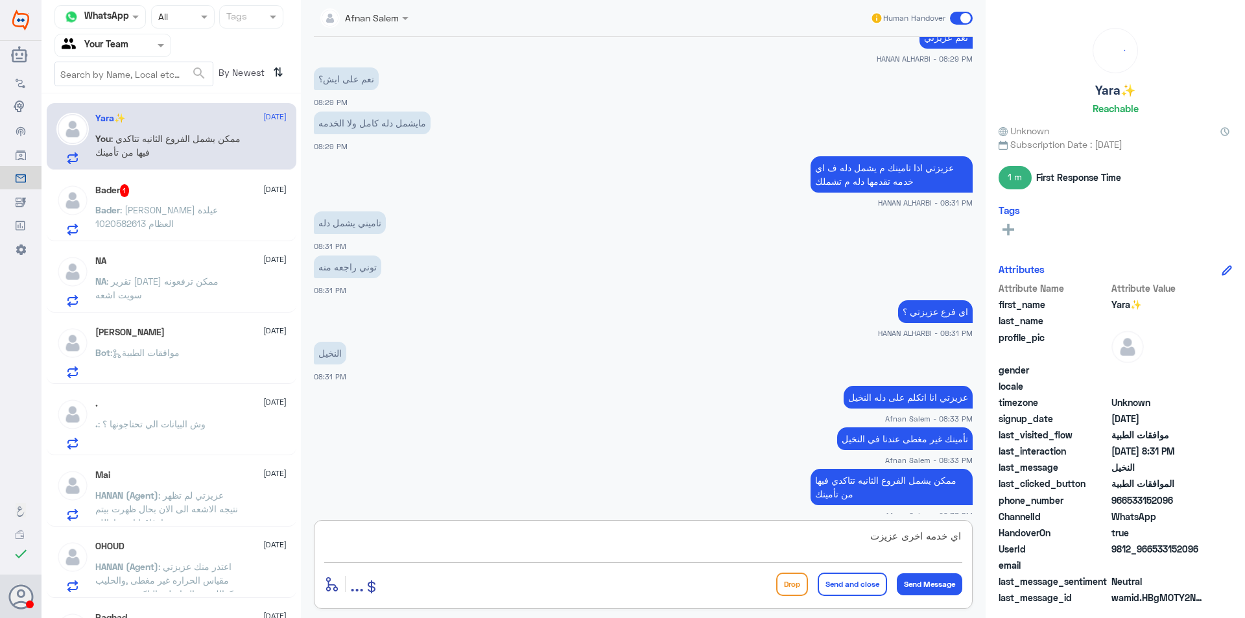
type textarea "اي خدمه اخرى عزيزتي"
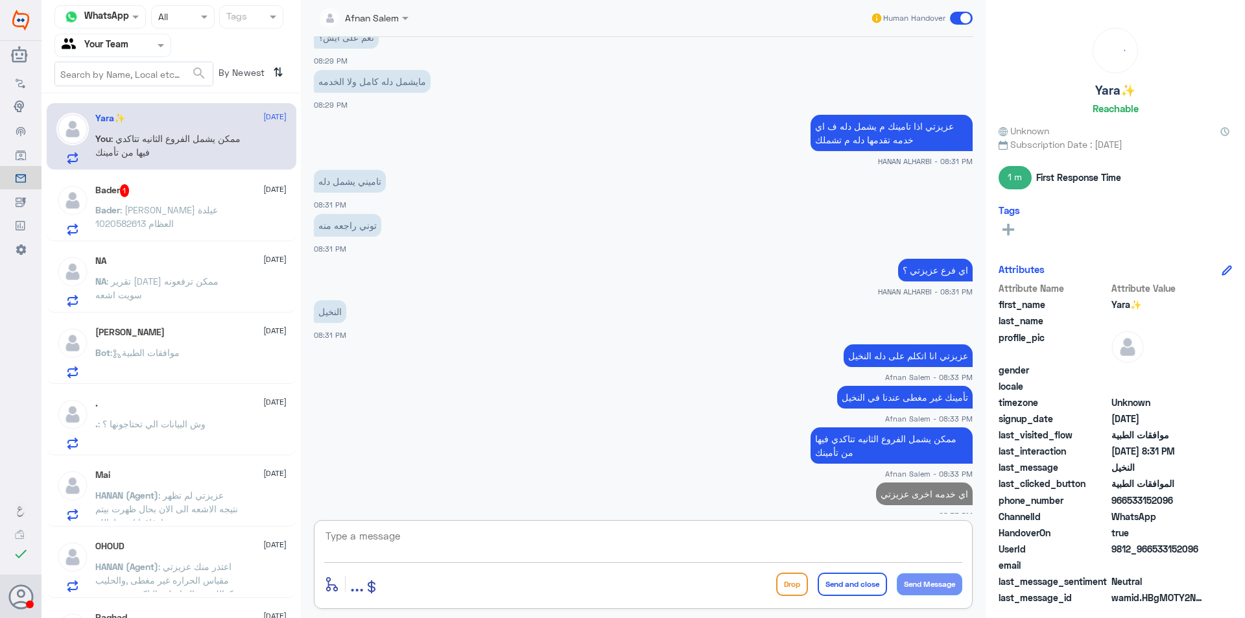
click at [241, 202] on div "Bader 1 [DATE] Bader : [PERSON_NAME] عيلدة العظام 1020582613" at bounding box center [190, 209] width 191 height 51
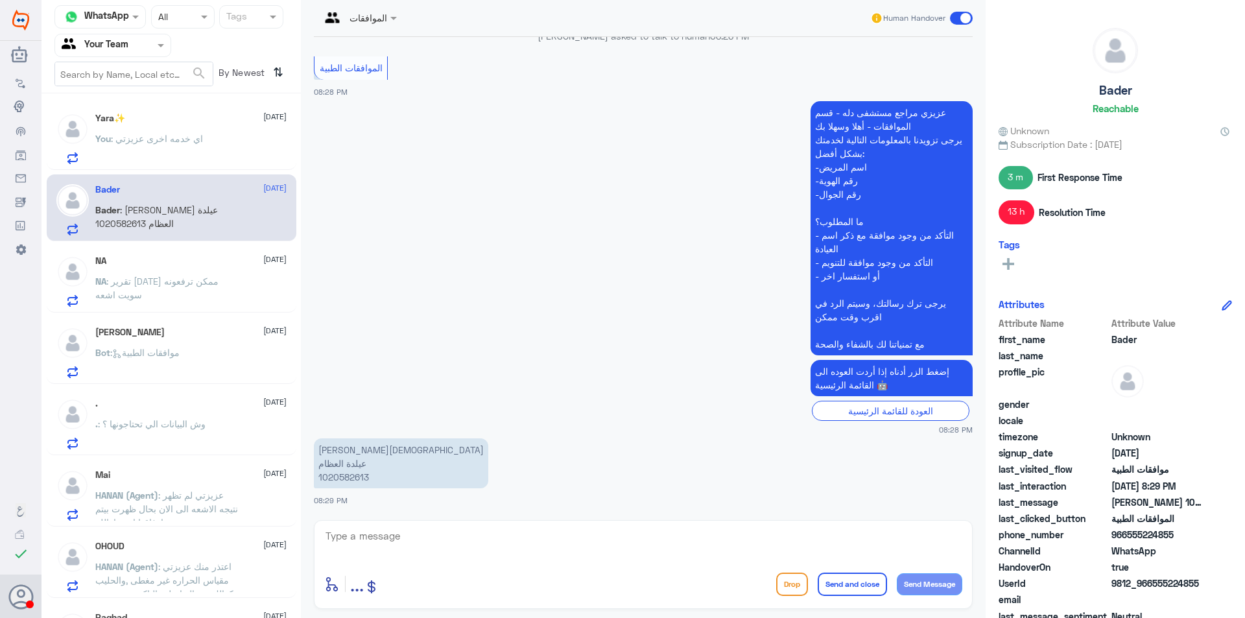
scroll to position [1177, 0]
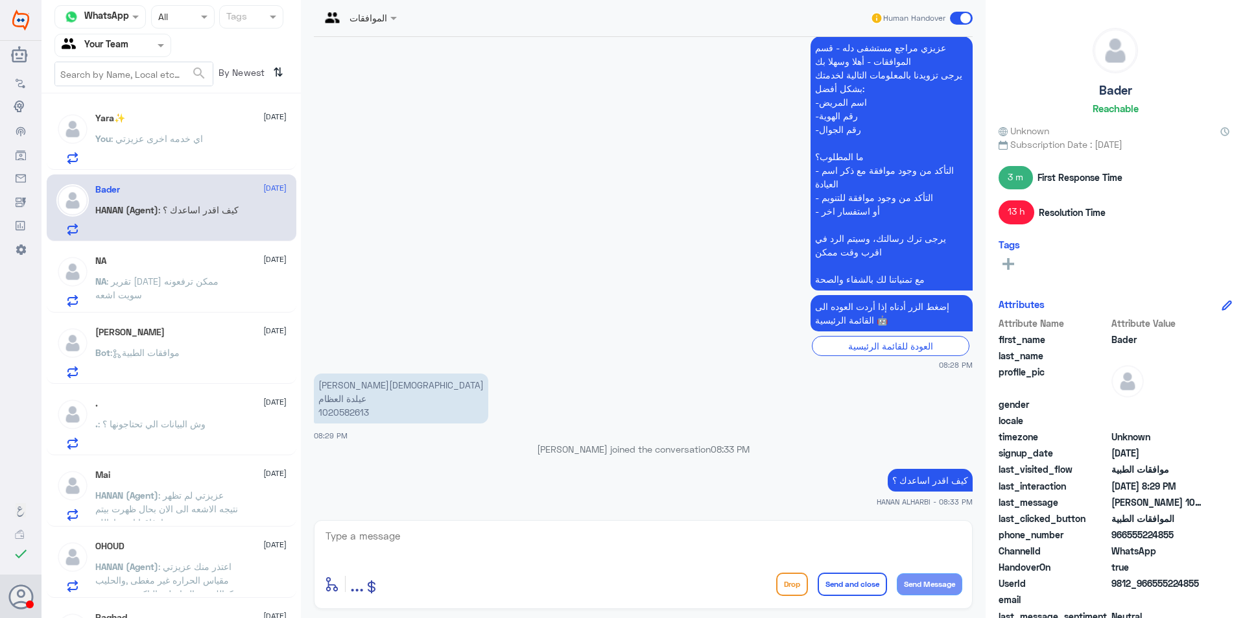
click at [193, 134] on span ": اي خدمه اخرى عزيزتي" at bounding box center [157, 138] width 92 height 11
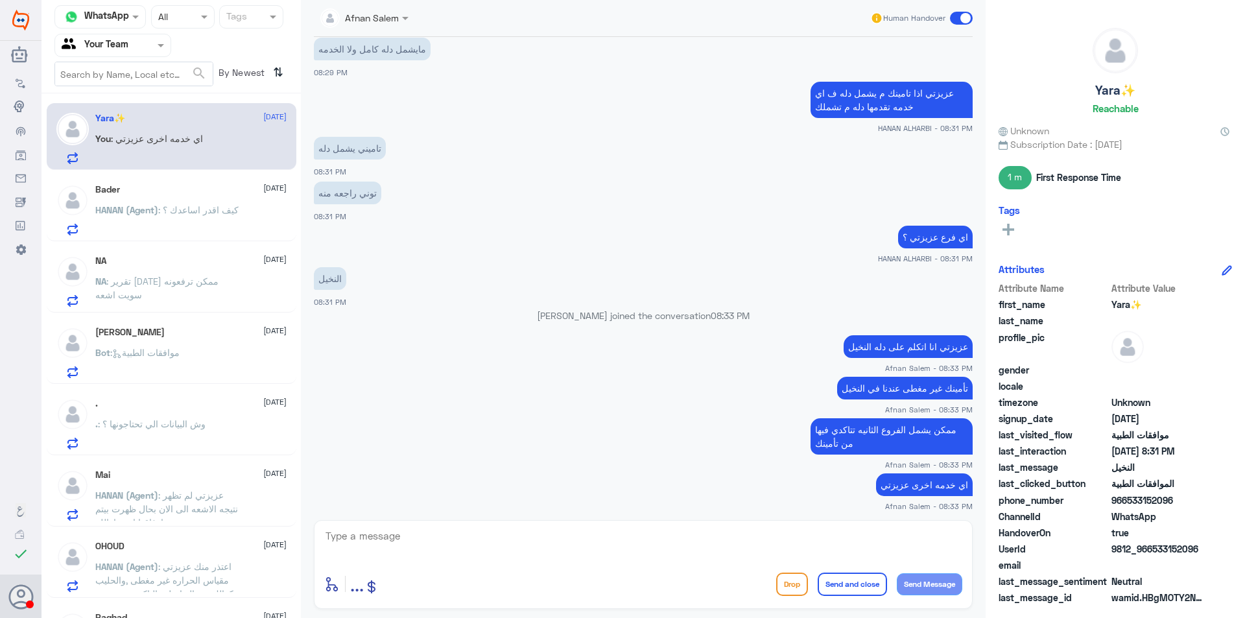
scroll to position [452, 0]
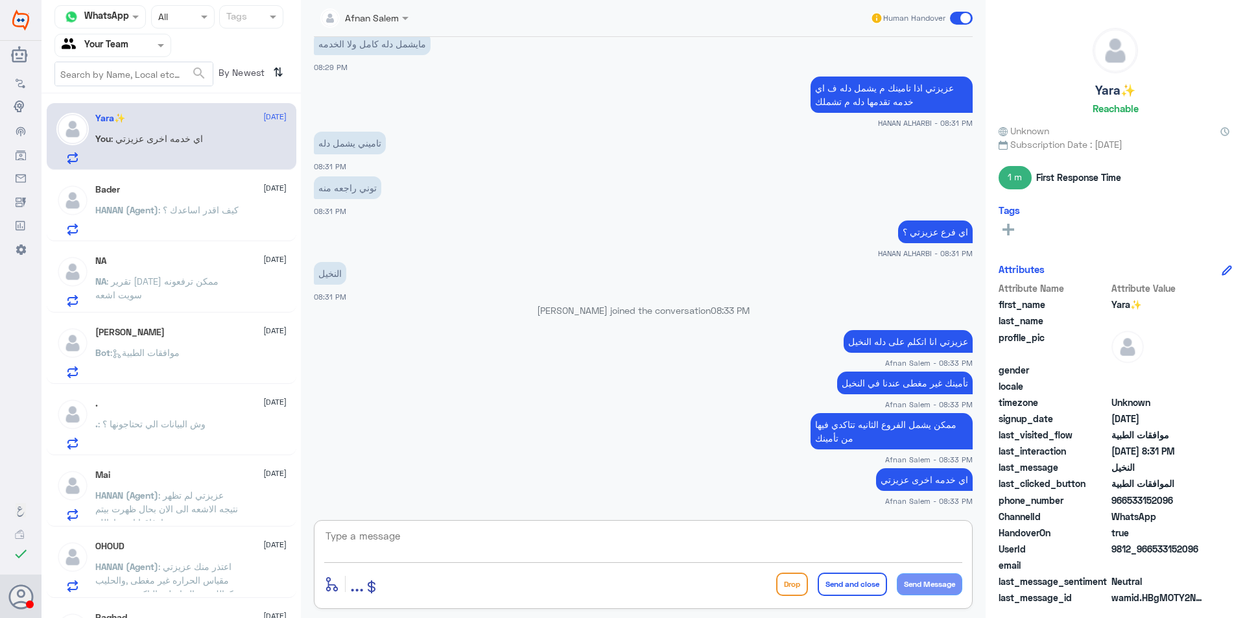
click at [880, 537] on textarea at bounding box center [643, 543] width 638 height 32
click at [523, 534] on textarea at bounding box center [643, 543] width 638 height 32
type textarea "غير شامل النخيل وتم التأكد من التعاونيه"
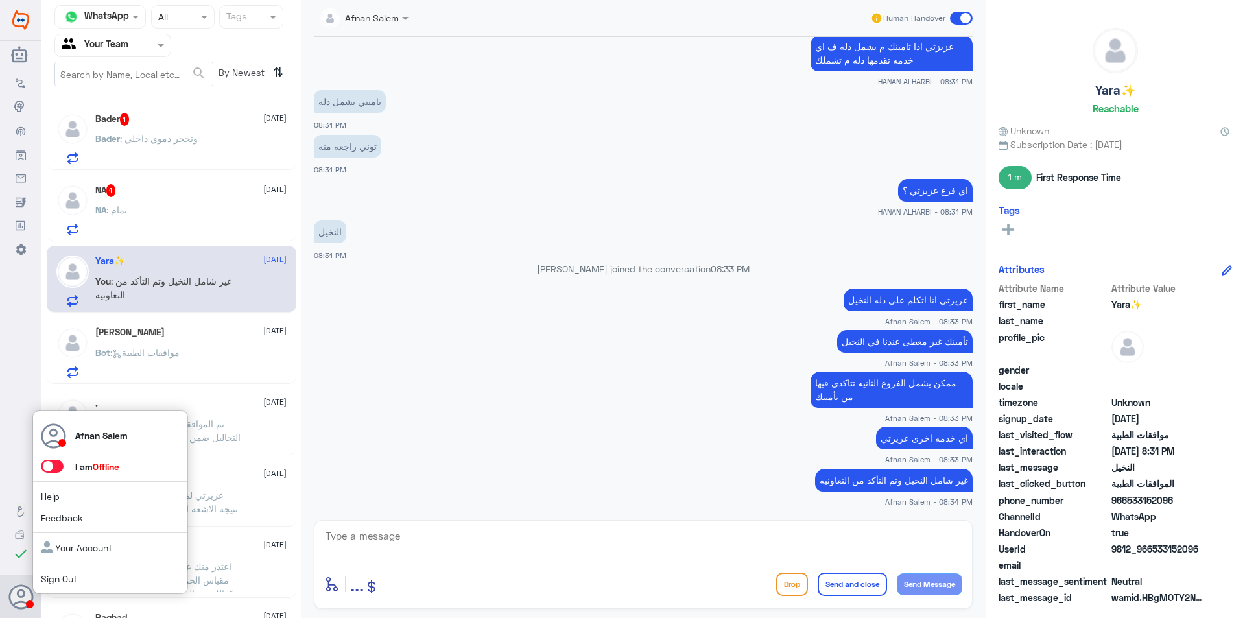
click at [62, 574] on link "Sign Out" at bounding box center [59, 578] width 36 height 11
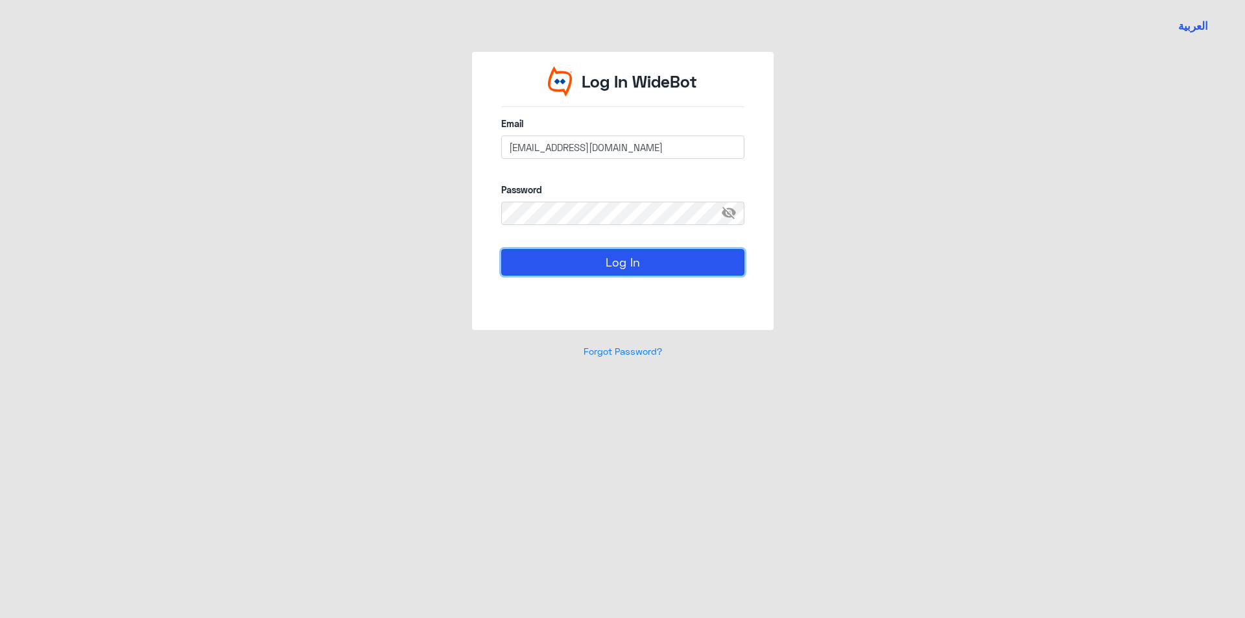
click at [576, 268] on button "Log In" at bounding box center [622, 262] width 243 height 26
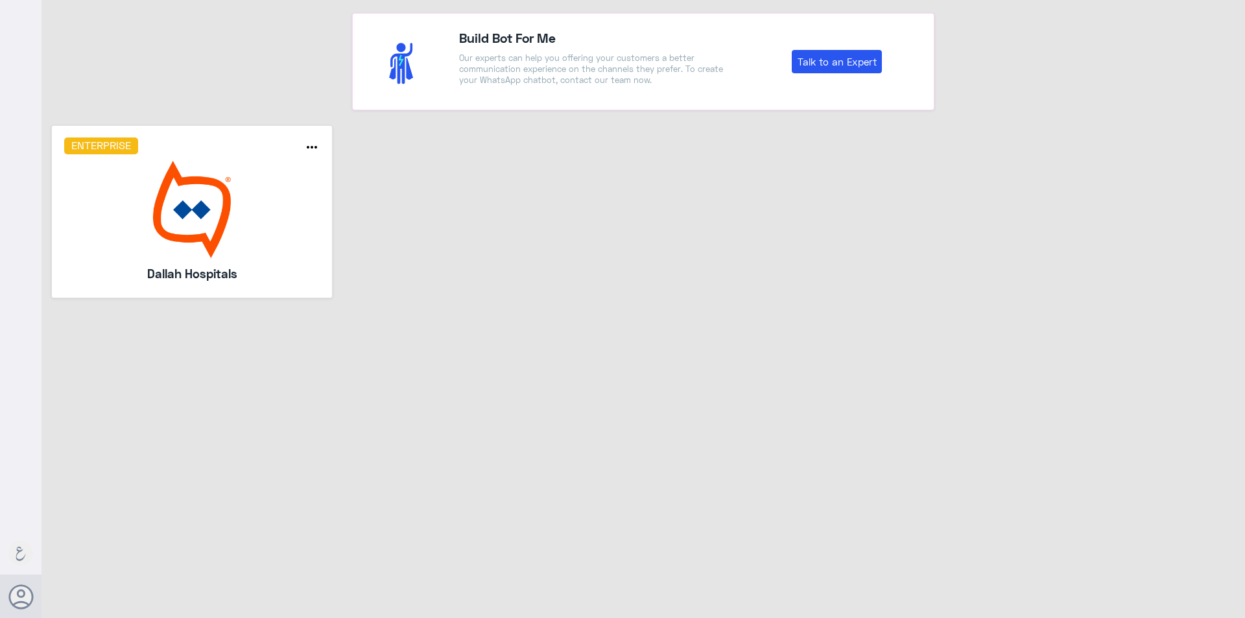
click at [193, 179] on img at bounding box center [192, 209] width 256 height 97
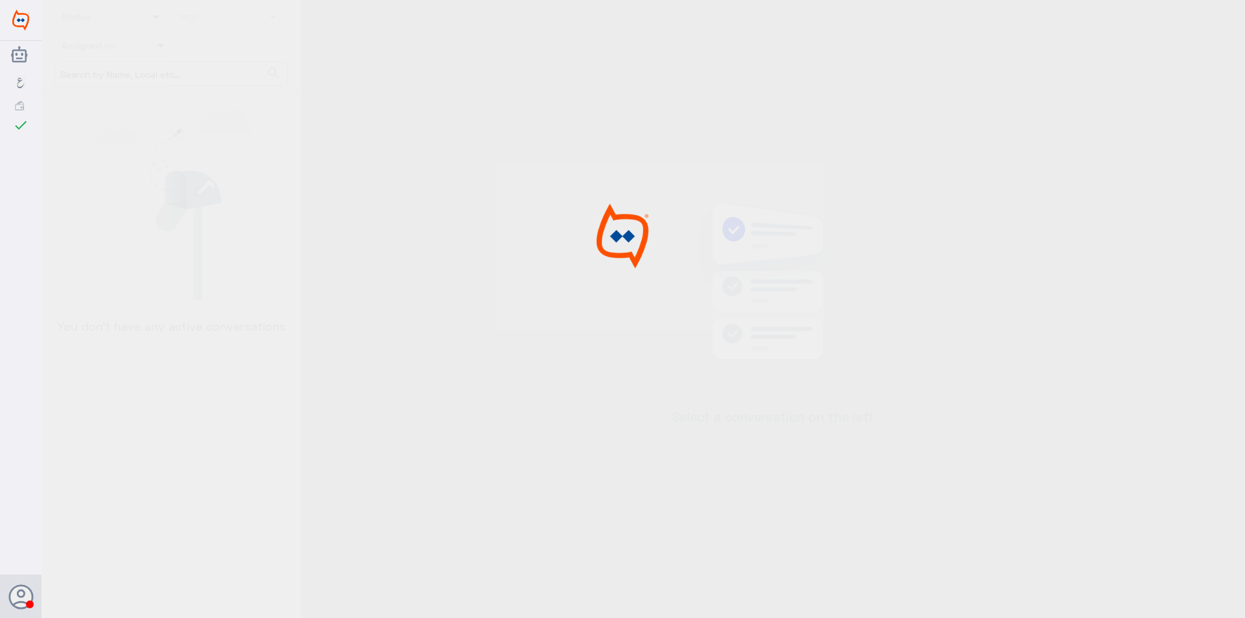
click at [115, 65] on div at bounding box center [622, 311] width 1245 height 622
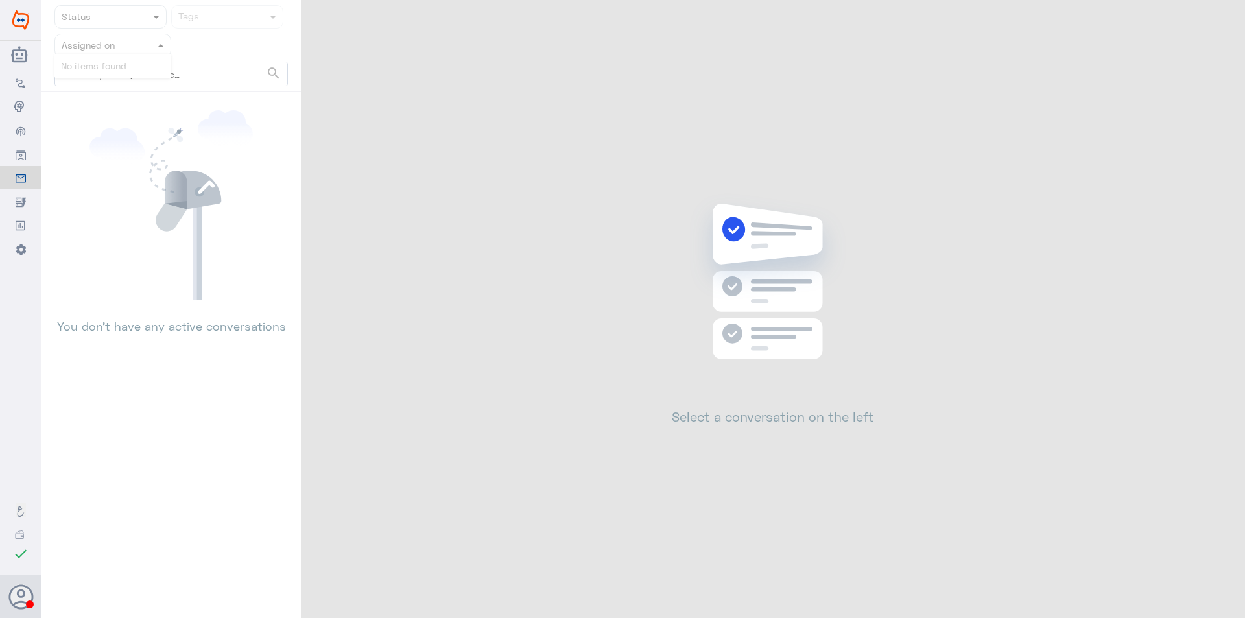
click at [119, 56] on nav "Status Tags Assigned on search No items found" at bounding box center [170, 48] width 259 height 87
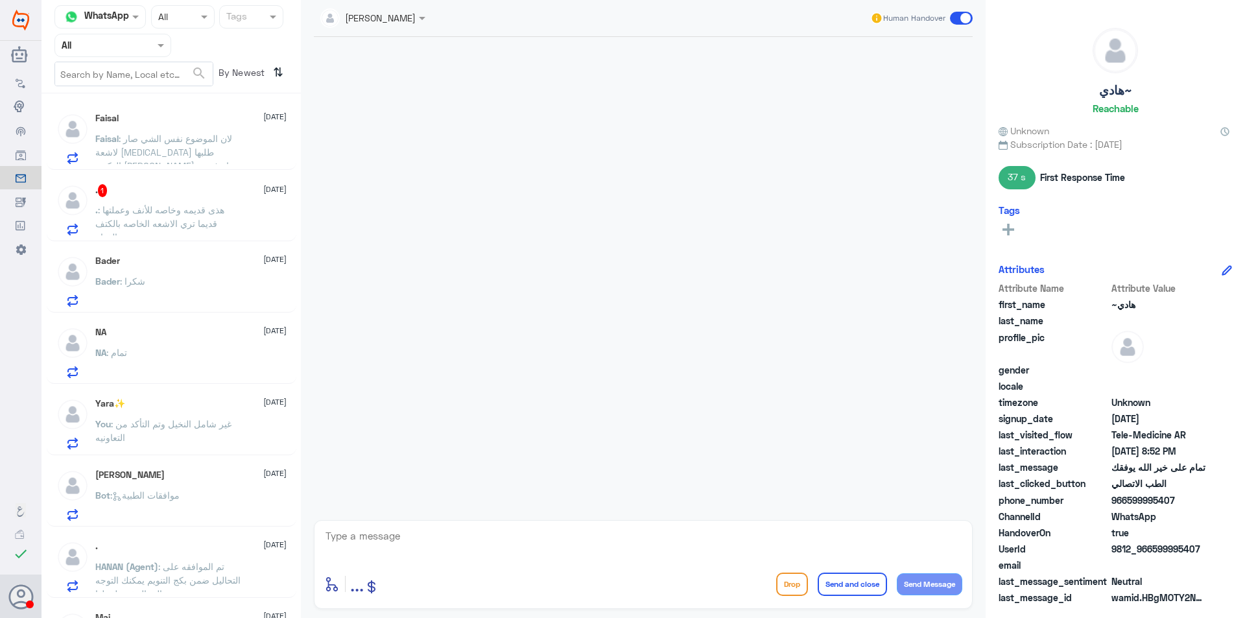
click at [136, 44] on div at bounding box center [112, 45] width 115 height 15
drag, startPoint x: 121, startPoint y: 114, endPoint x: 126, endPoint y: 120, distance: 7.4
click at [126, 120] on div "All Unassigned Your Inbox Your Team" at bounding box center [112, 120] width 117 height 113
click at [137, 135] on div "Your Inbox" at bounding box center [112, 132] width 117 height 30
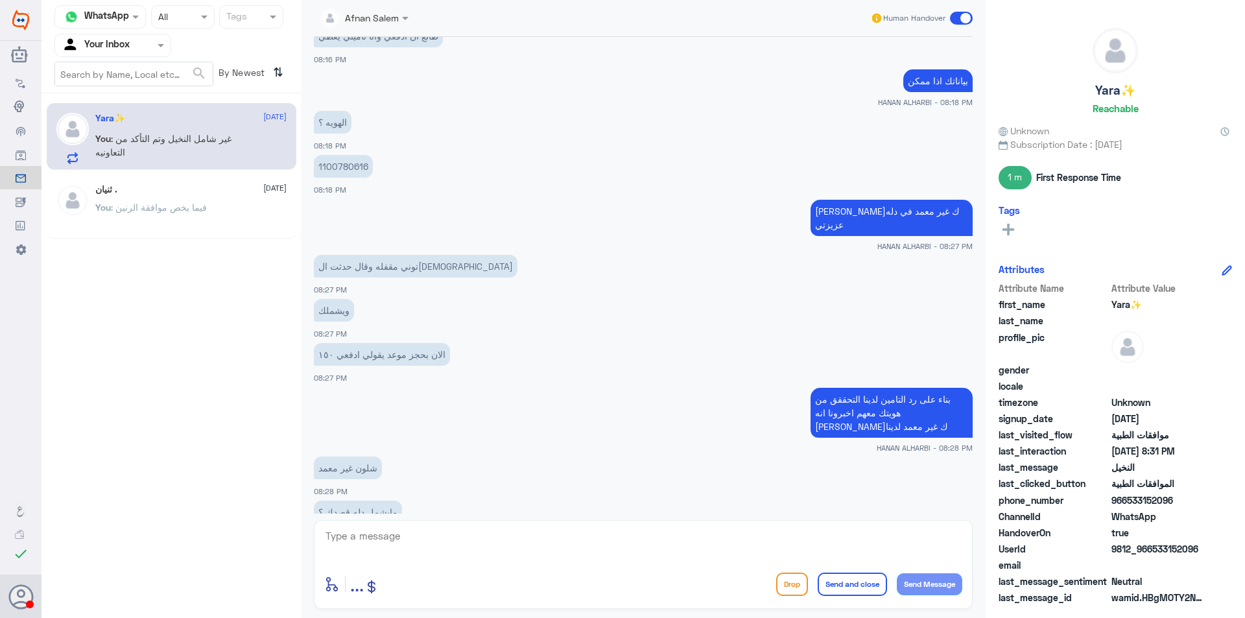
scroll to position [708, 0]
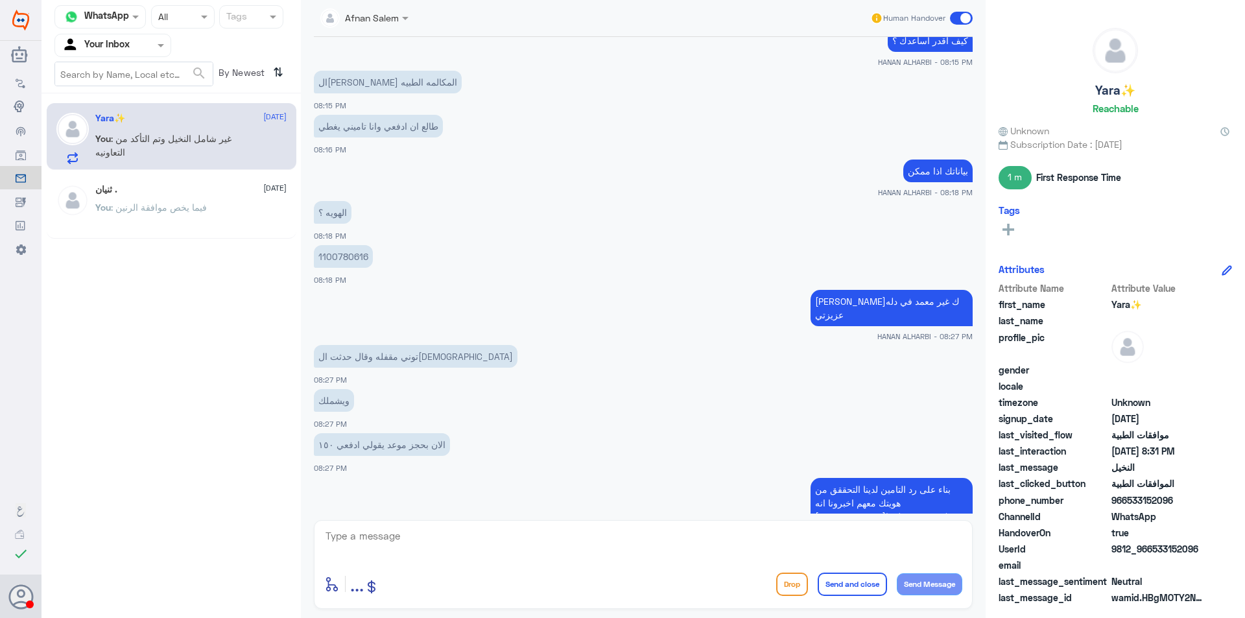
click at [332, 263] on p "1100780616" at bounding box center [343, 256] width 59 height 23
copy p "1100780616"
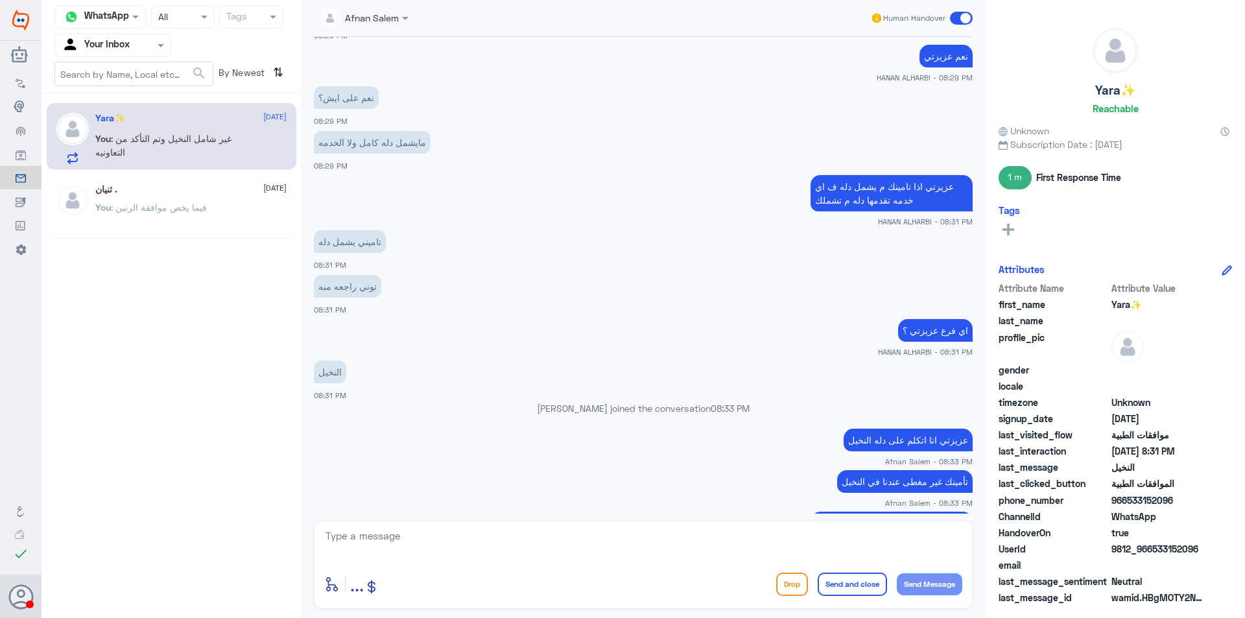
scroll to position [1510, 0]
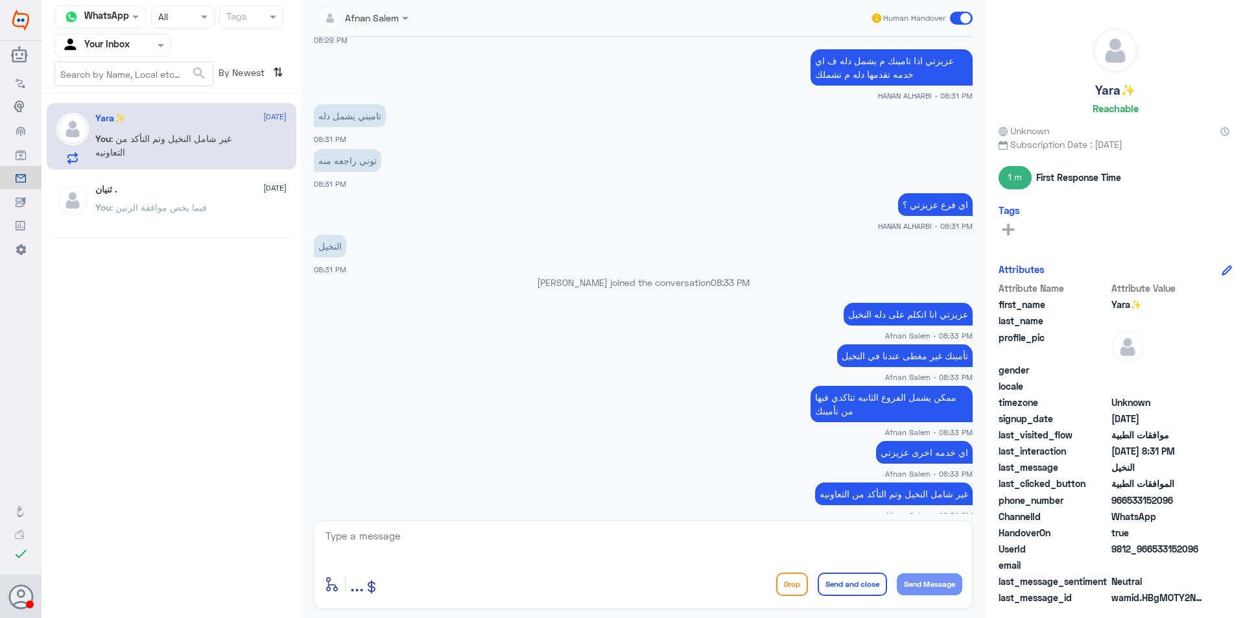
click at [811, 516] on div "Afnan Salem Human Handover [DATE] السلام عليكم 08:14 PM مرحباً بك في مستشفيات د…" at bounding box center [643, 311] width 685 height 622
click at [814, 534] on textarea at bounding box center [643, 543] width 638 height 32
type textarea "ب"
type textarea "م"
type textarea "نتمى لك داوم الصحه والعافيه"
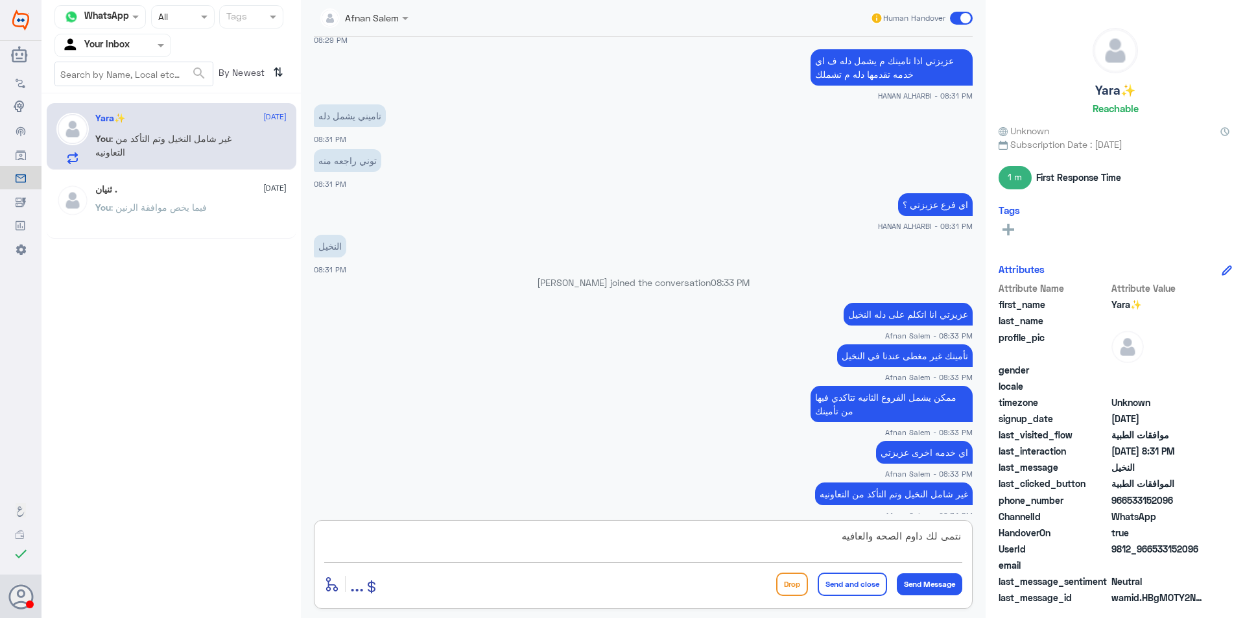
click at [853, 575] on button "Send and close" at bounding box center [852, 583] width 69 height 23
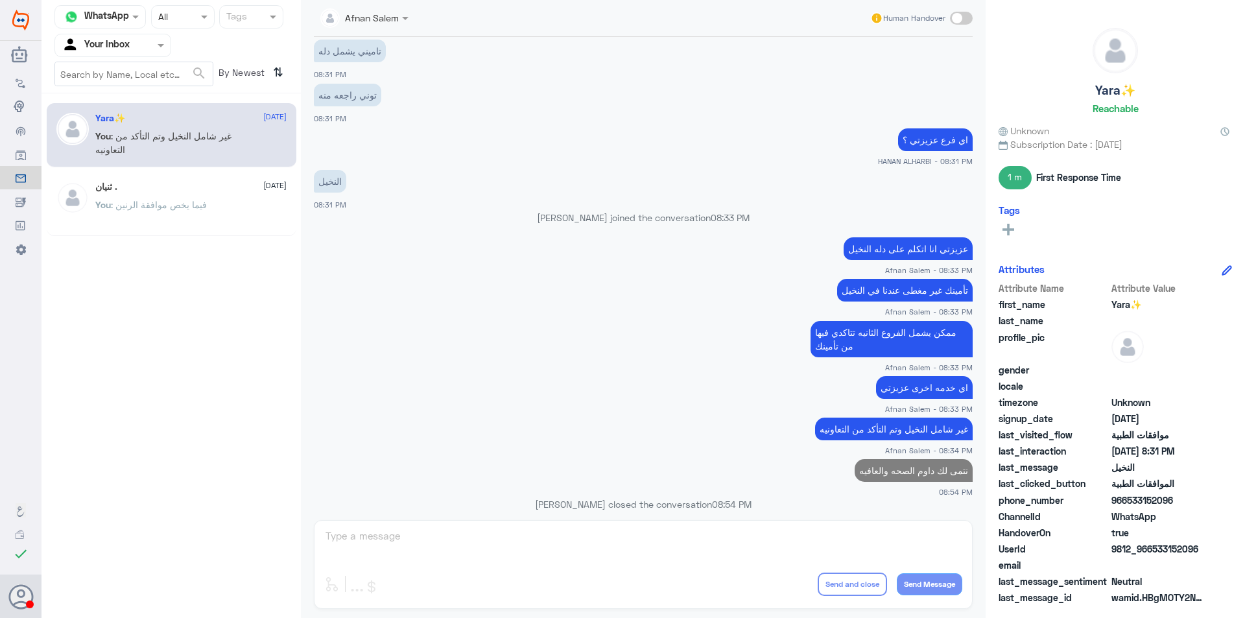
click at [121, 42] on input "text" at bounding box center [97, 45] width 71 height 15
click at [132, 144] on div "Your Team" at bounding box center [112, 146] width 117 height 30
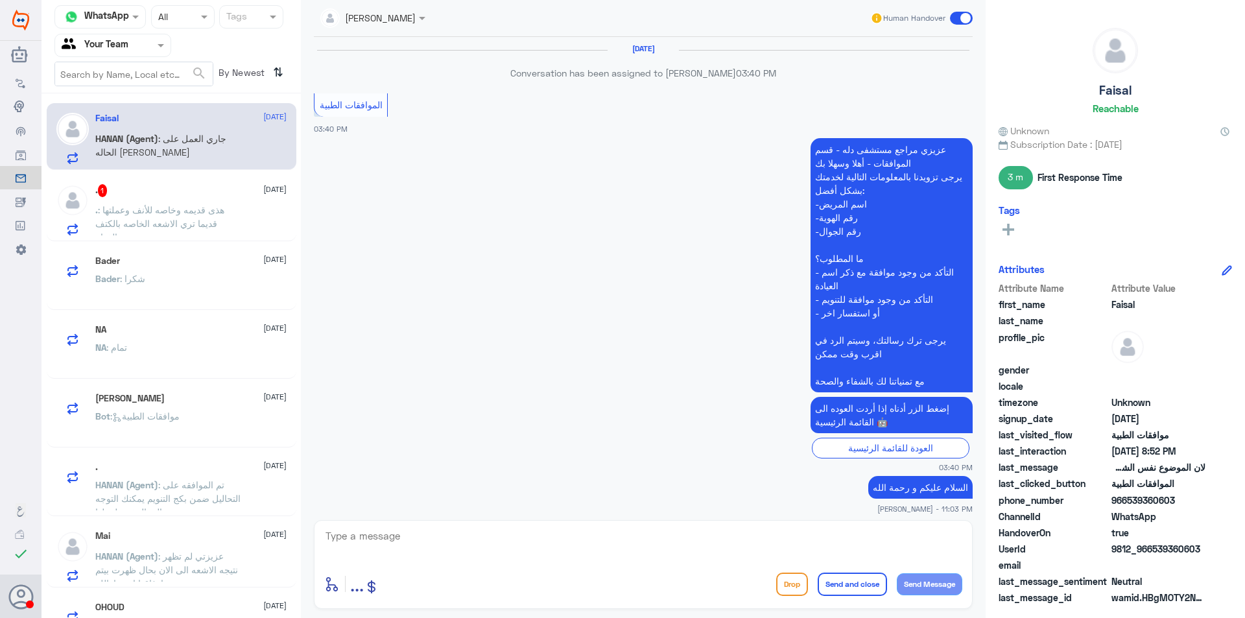
scroll to position [1089, 0]
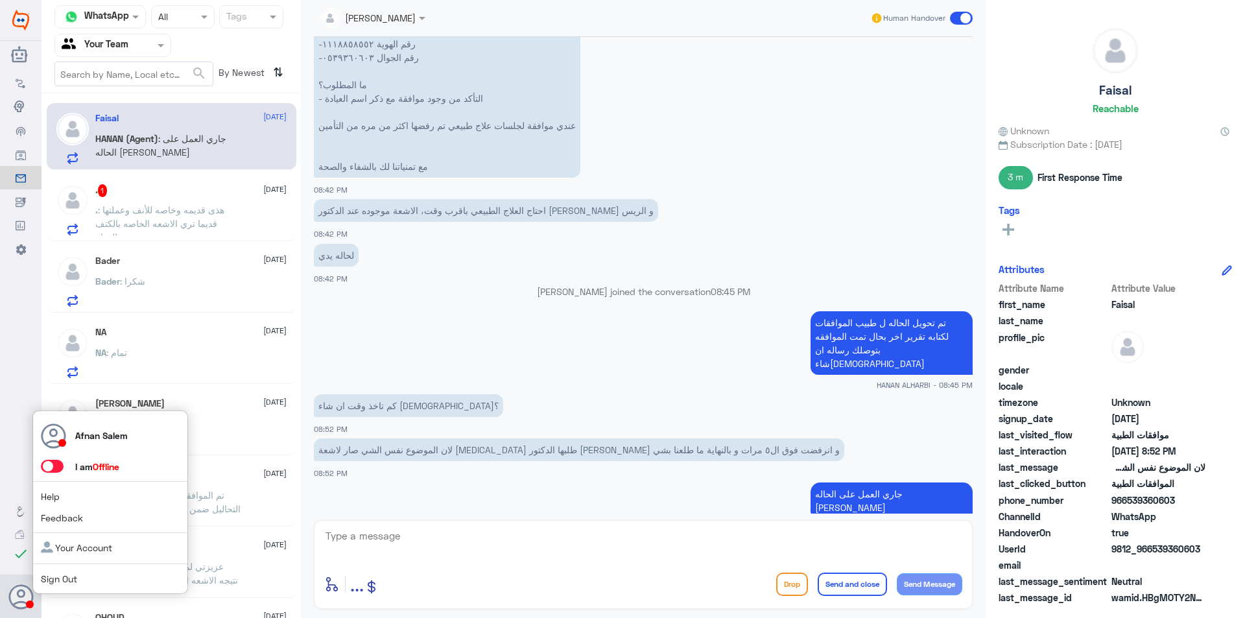
click at [58, 574] on link "Sign Out" at bounding box center [59, 578] width 36 height 11
